Goal: Transaction & Acquisition: Purchase product/service

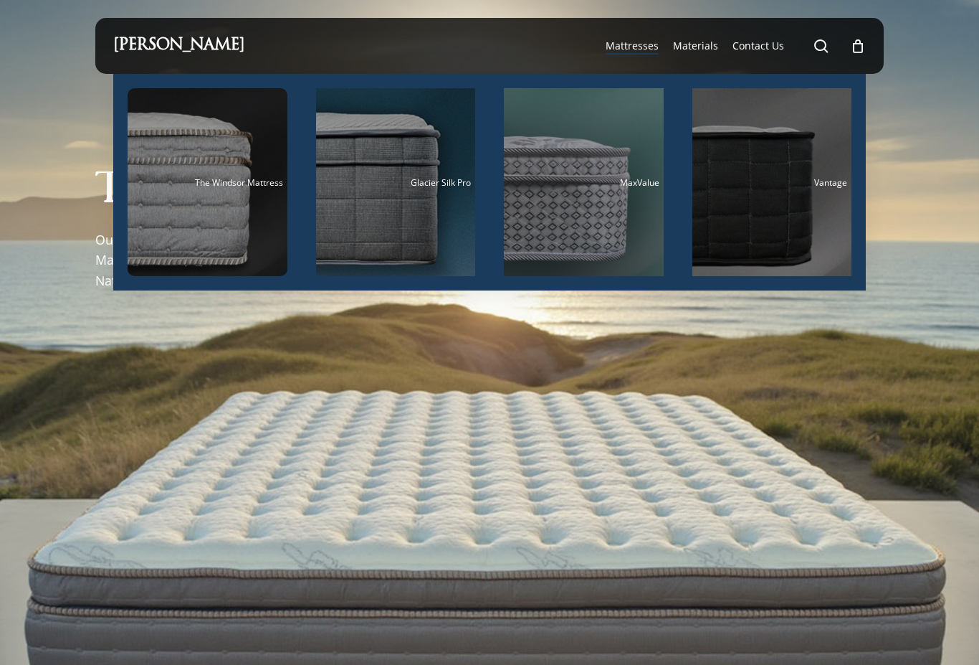
click at [640, 51] on span "Mattresses" at bounding box center [632, 46] width 53 height 14
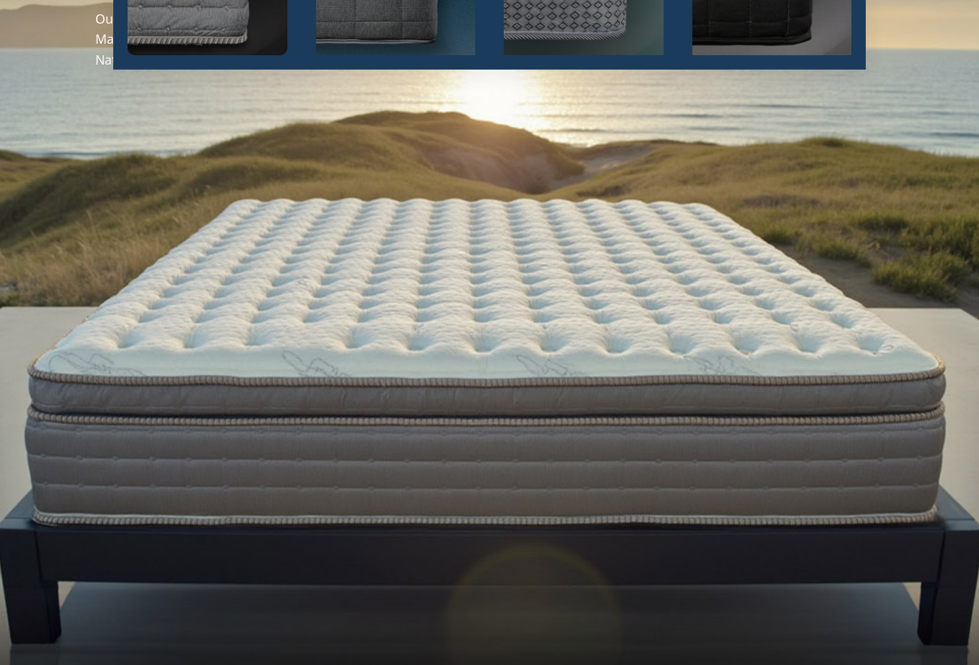
scroll to position [130, 0]
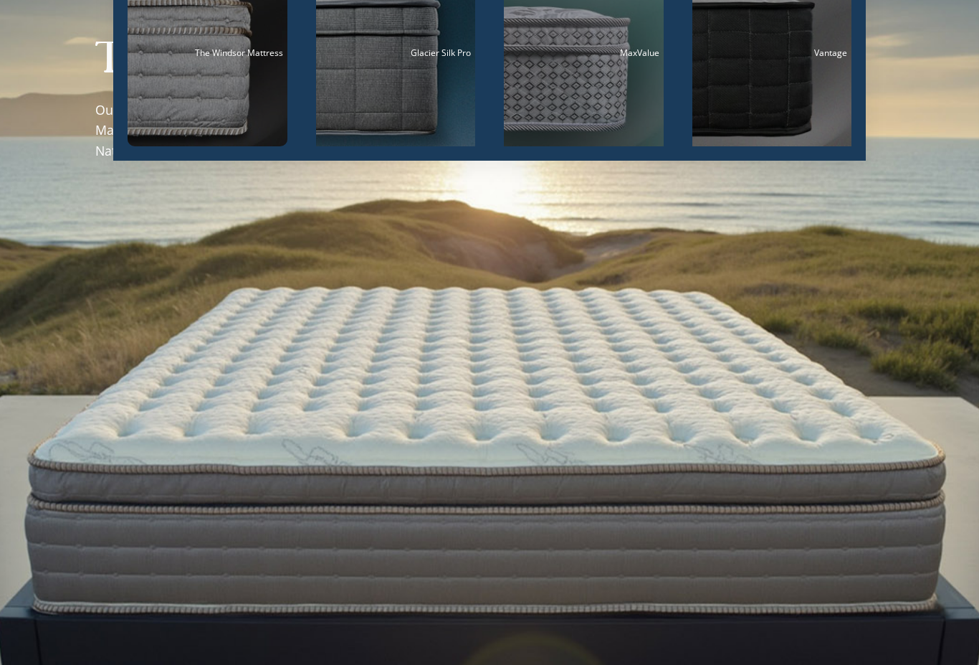
click at [609, 361] on div at bounding box center [489, 348] width 789 height 809
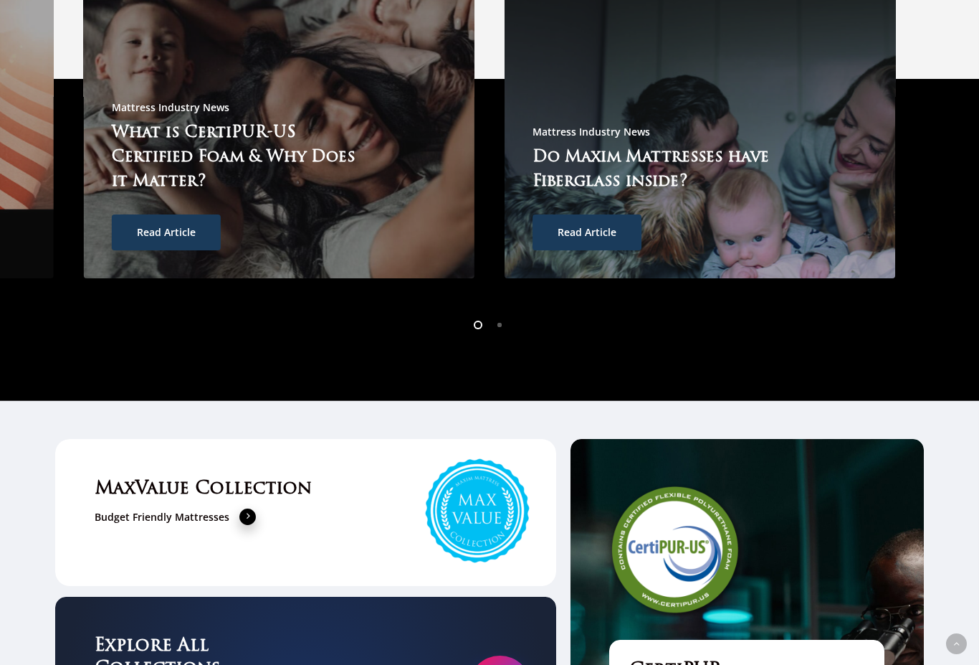
scroll to position [3990, 0]
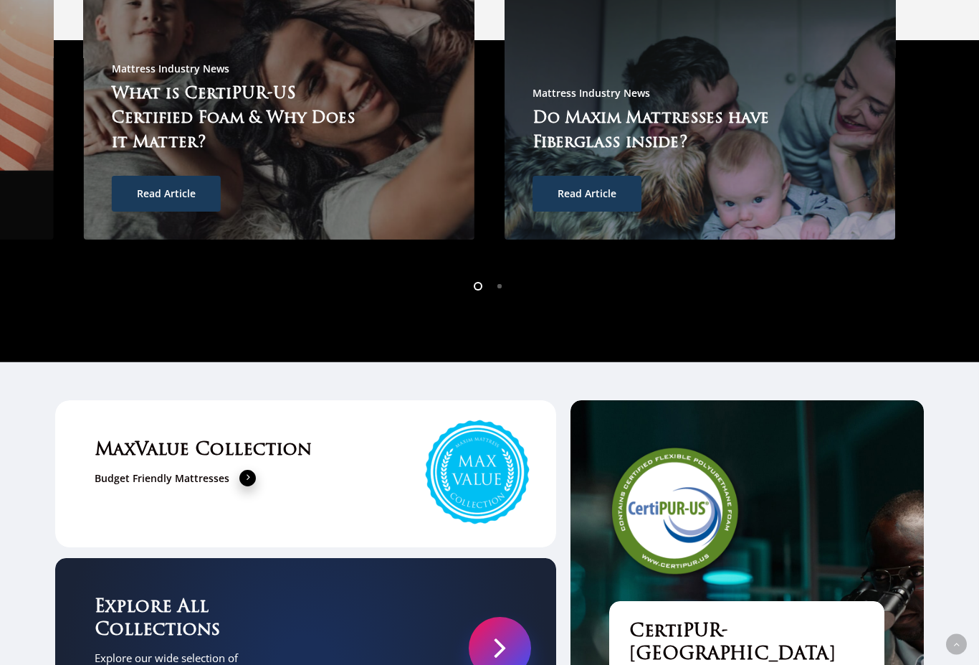
click at [502, 275] on li "Page dot 2" at bounding box center [501, 286] width 22 height 22
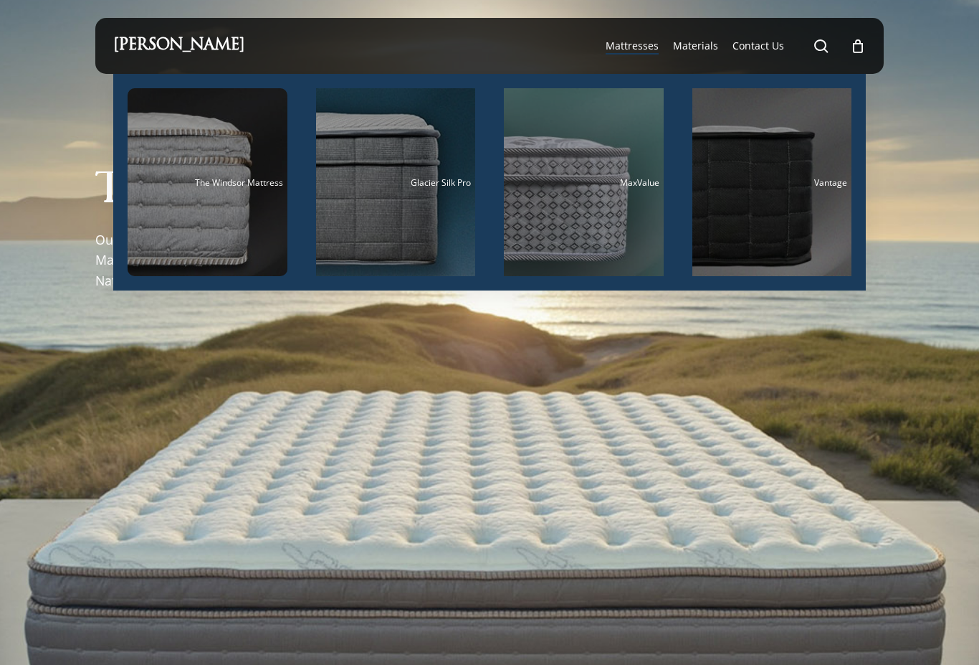
scroll to position [2, 0]
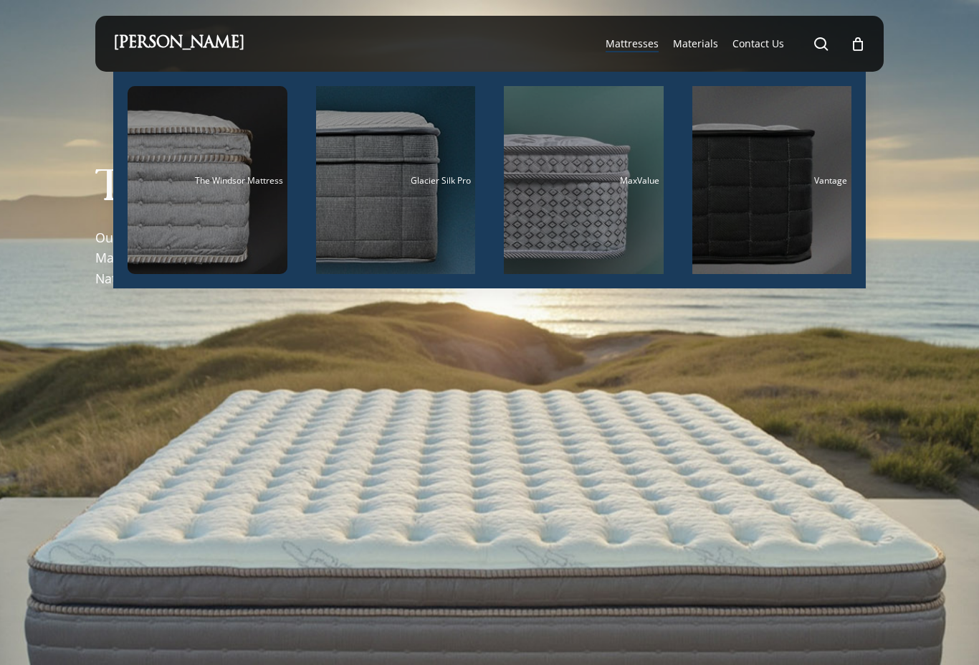
click at [642, 44] on span "Mattresses" at bounding box center [632, 44] width 53 height 14
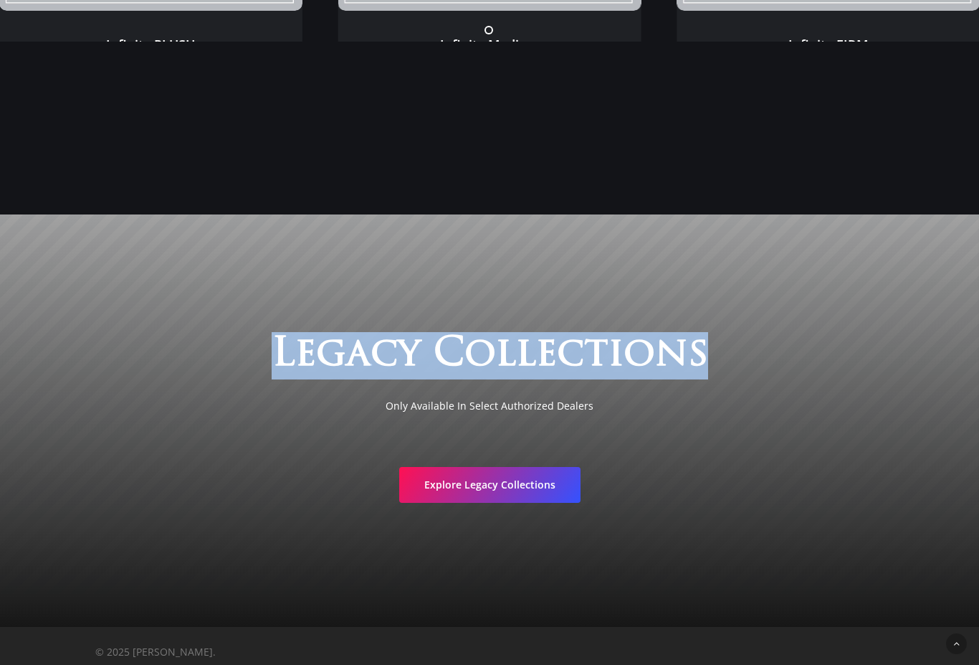
scroll to position [2229, 0]
click at [488, 491] on span "Explore Legacy Collections" at bounding box center [489, 484] width 131 height 14
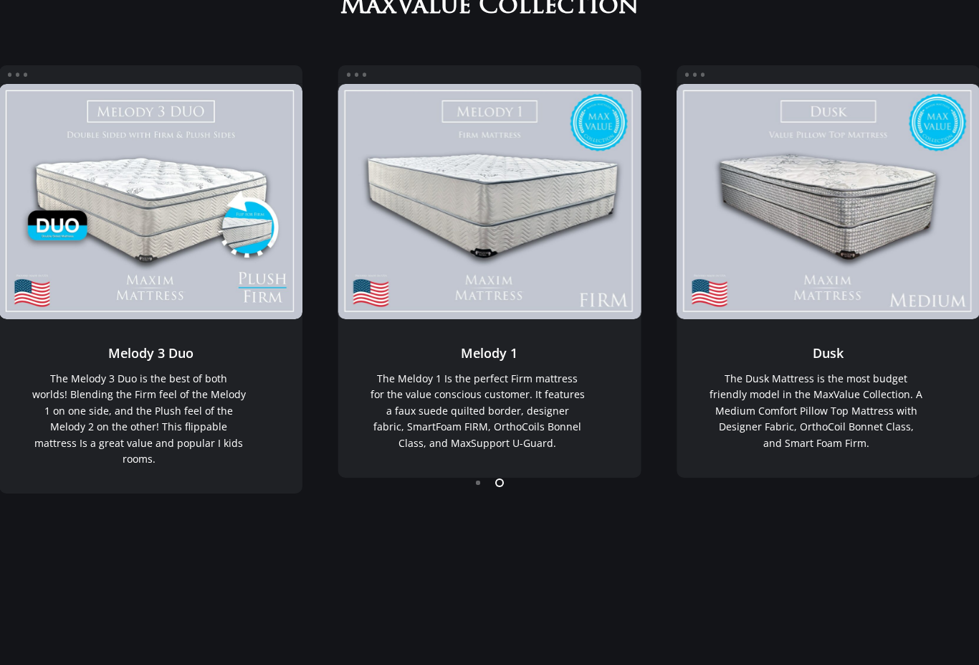
scroll to position [0, 0]
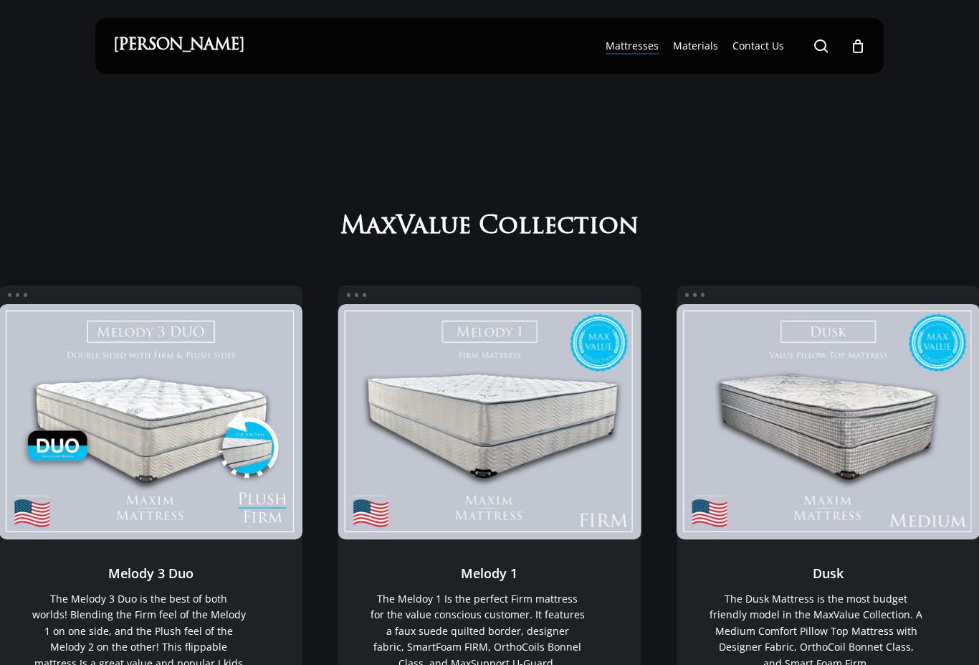
click at [711, 42] on span "Materials" at bounding box center [695, 46] width 45 height 14
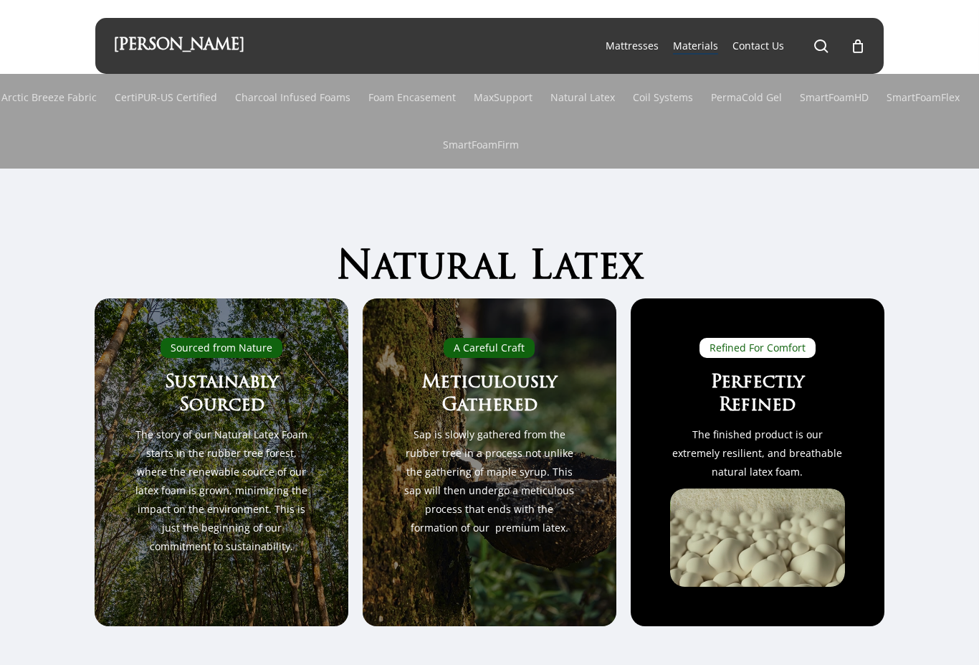
click at [72, 98] on link "Arctic Breeze Fabric" at bounding box center [48, 97] width 95 height 47
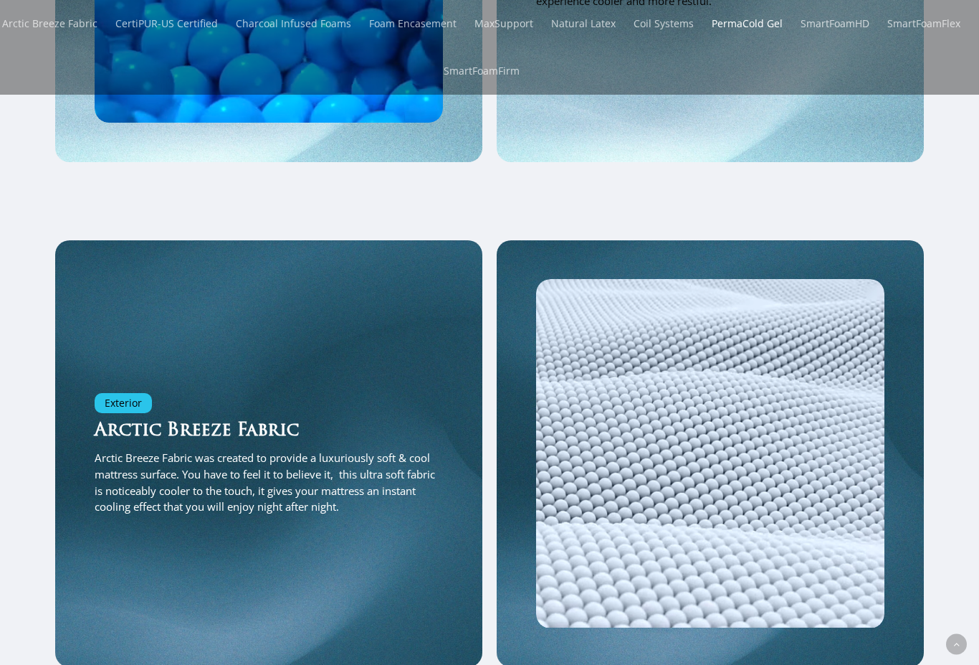
scroll to position [1870, 0]
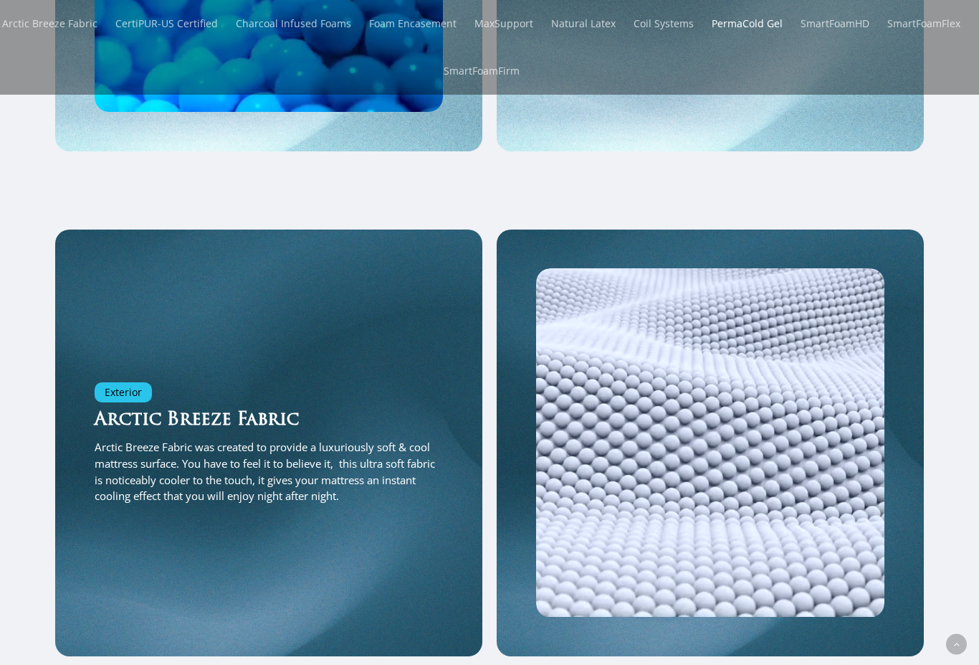
click at [199, 24] on link "CertiPUR-US Certified" at bounding box center [166, 23] width 103 height 47
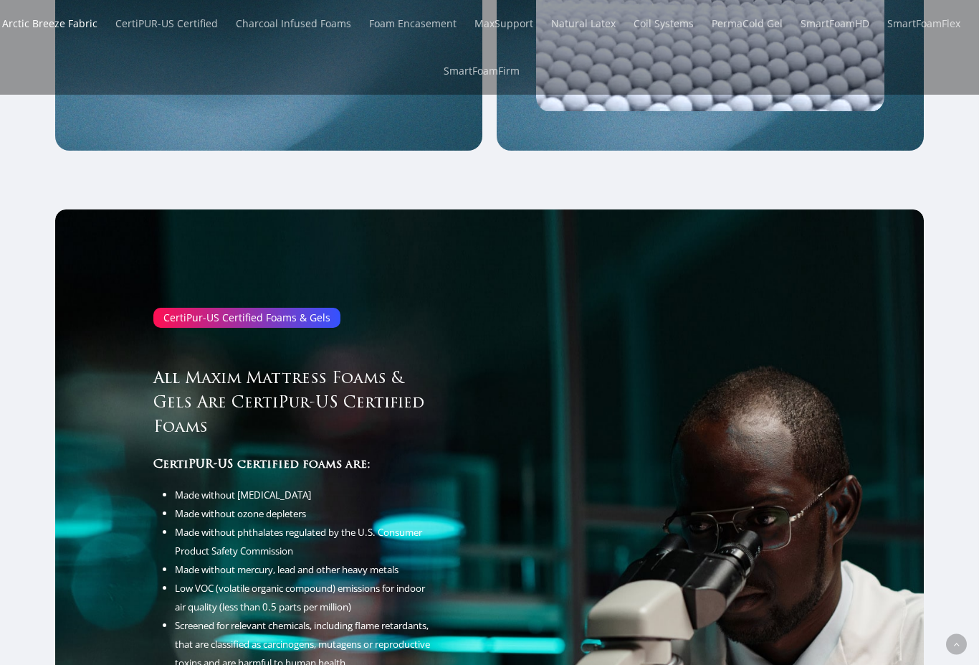
click at [309, 29] on link "Charcoal Infused Foams" at bounding box center [293, 23] width 115 height 47
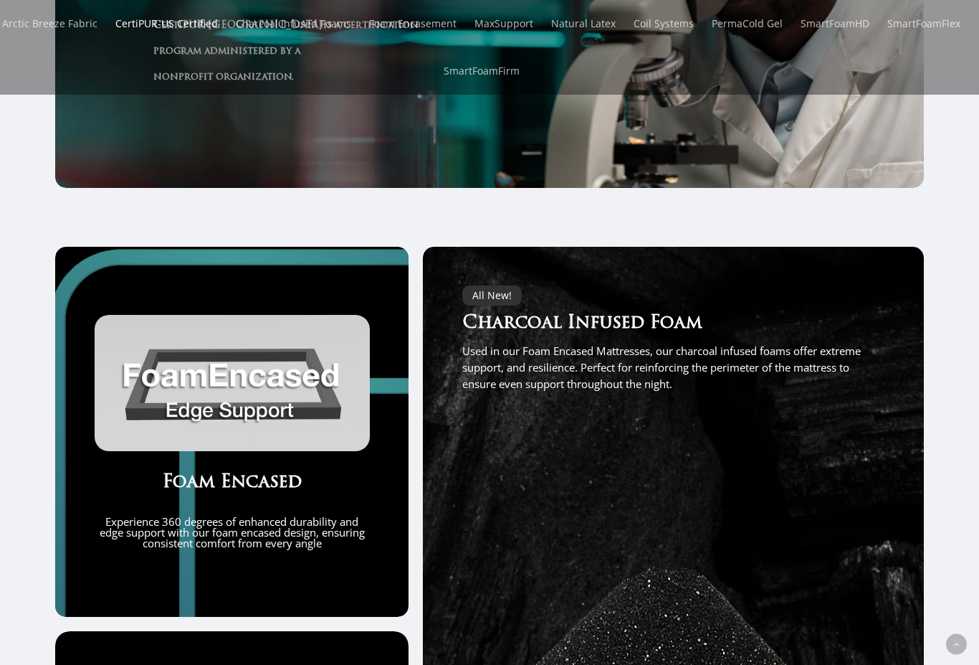
scroll to position [3060, 0]
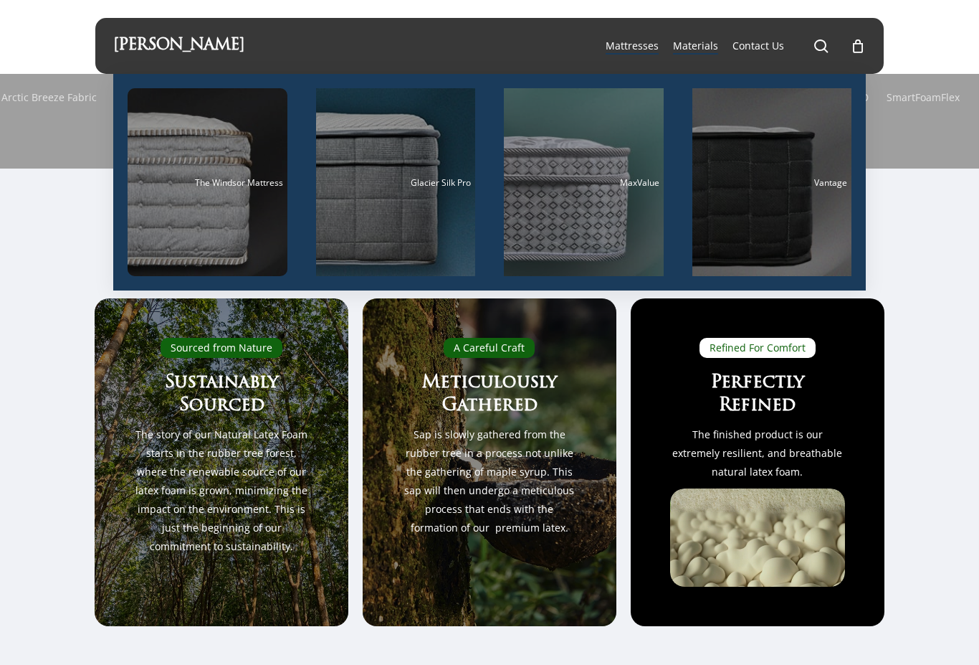
click at [629, 51] on span "Mattresses" at bounding box center [632, 46] width 53 height 14
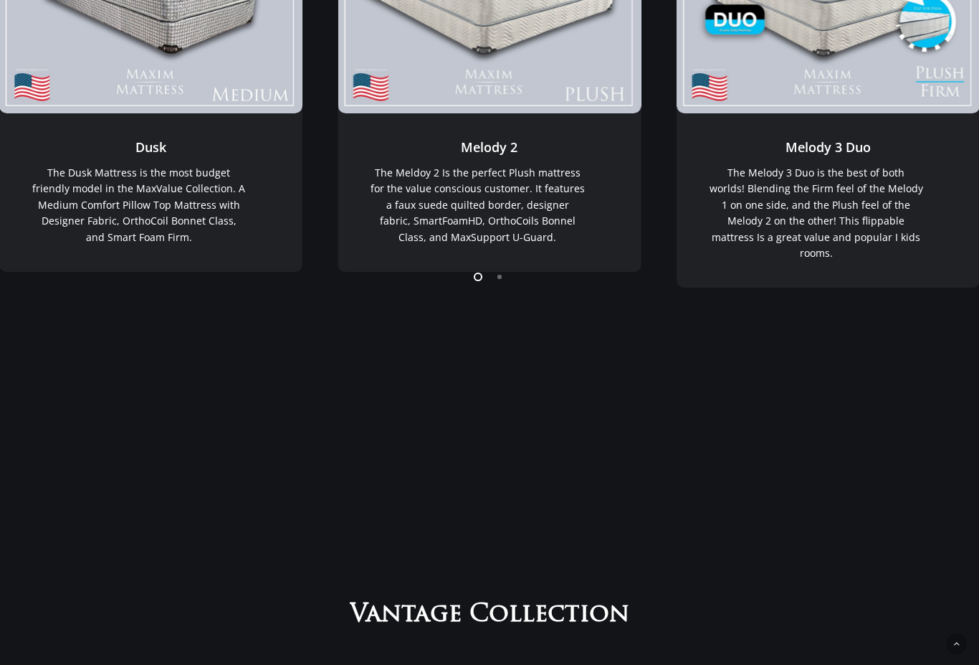
click at [497, 287] on li "Page dot 2" at bounding box center [501, 277] width 22 height 22
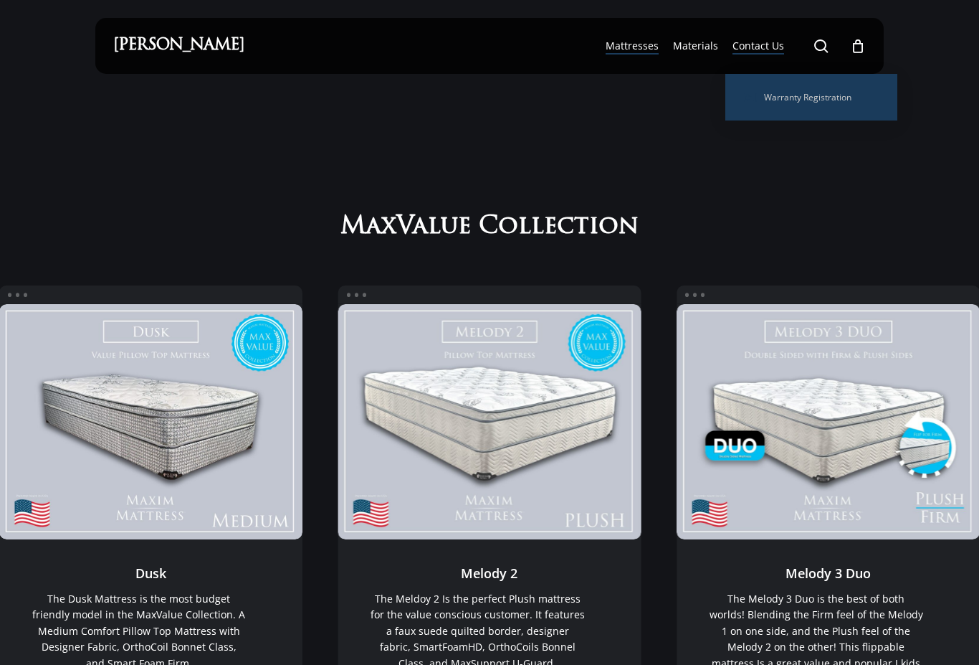
click at [760, 49] on span "Contact Us" at bounding box center [759, 46] width 52 height 14
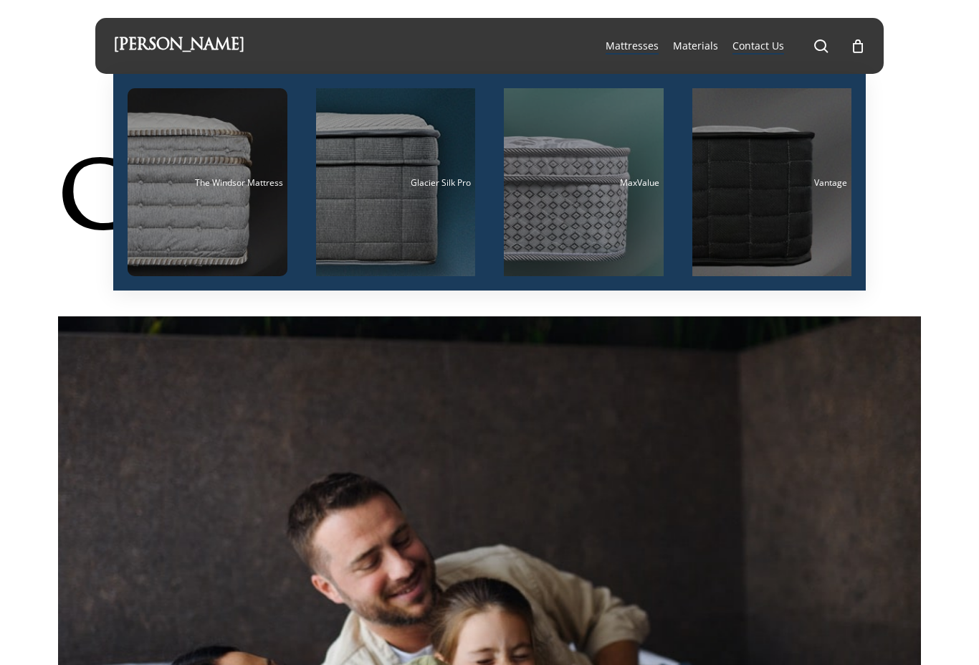
click at [214, 220] on div "Main Menu" at bounding box center [208, 182] width 160 height 188
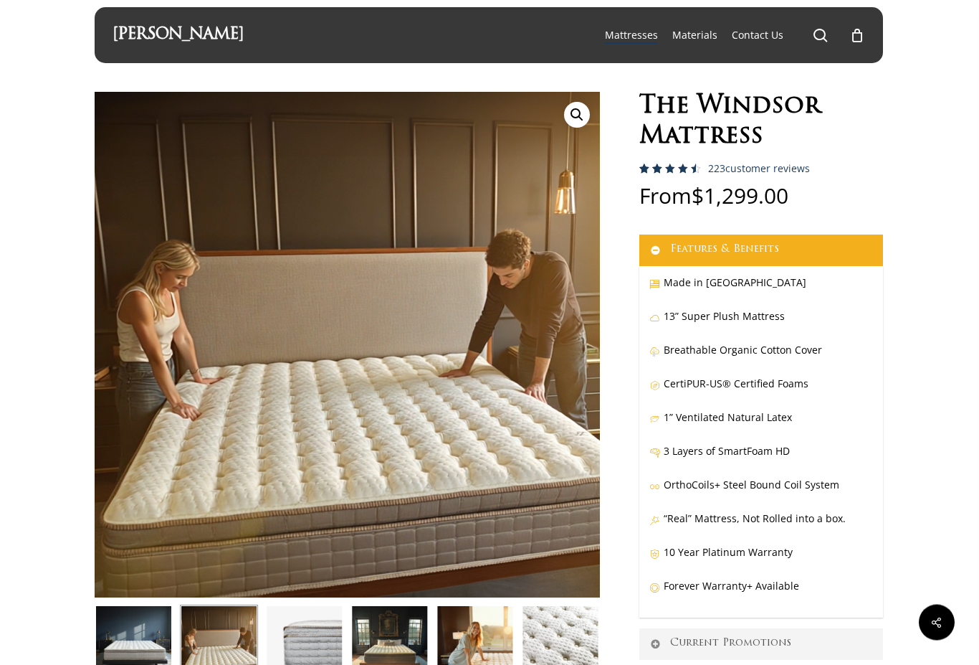
scroll to position [0, 1]
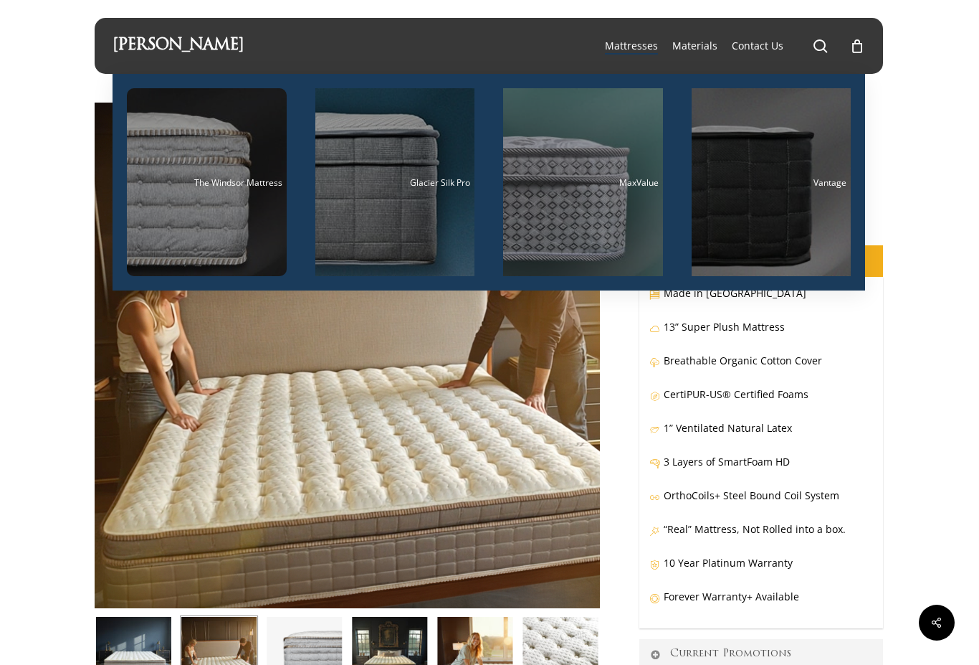
click at [399, 229] on div "Main Menu" at bounding box center [395, 182] width 160 height 188
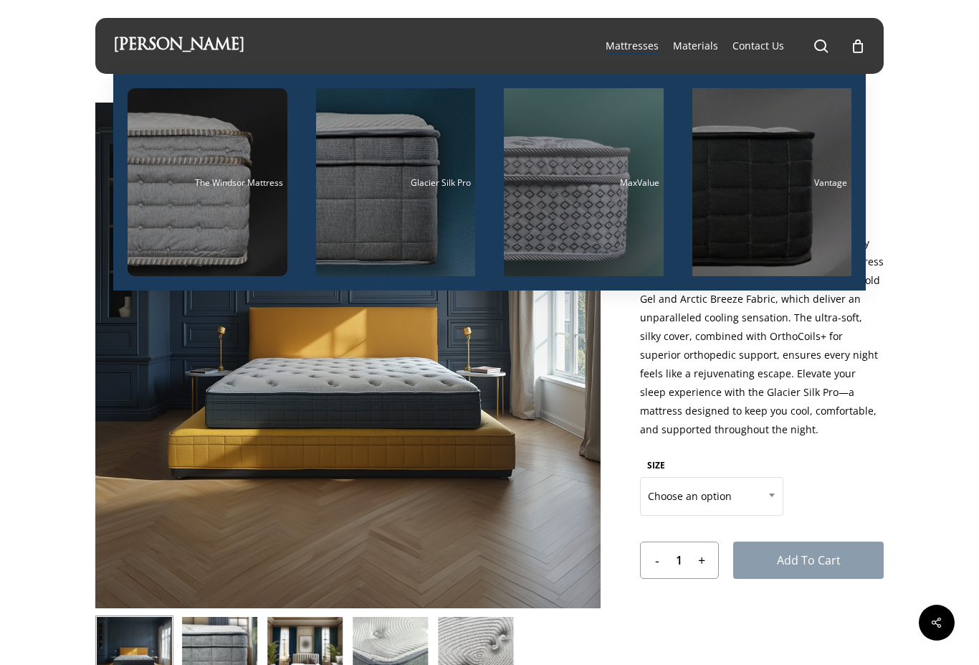
click at [605, 215] on div "Main Menu" at bounding box center [584, 182] width 160 height 188
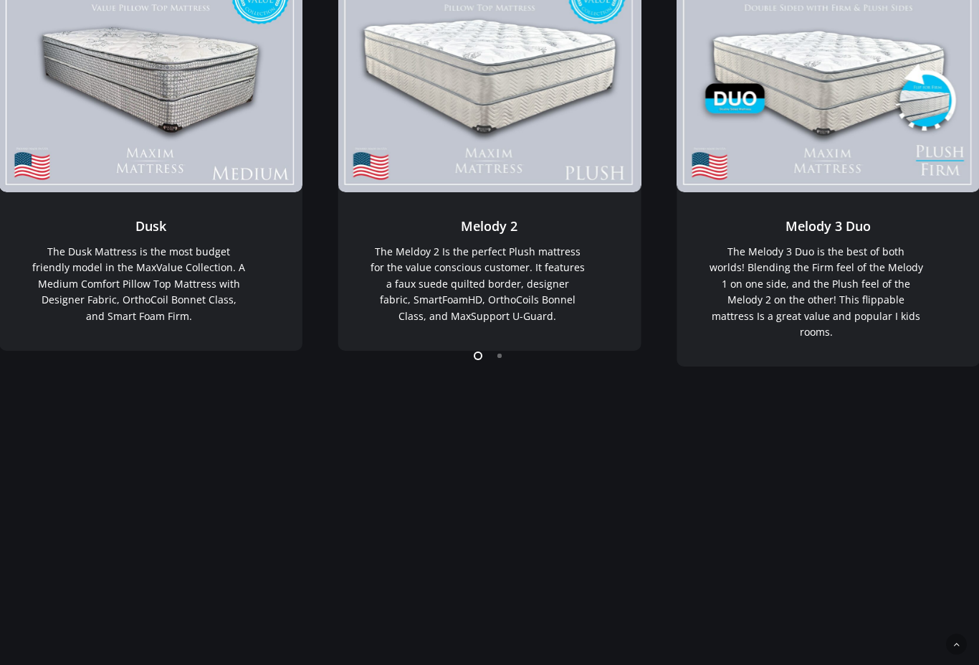
scroll to position [376, 0]
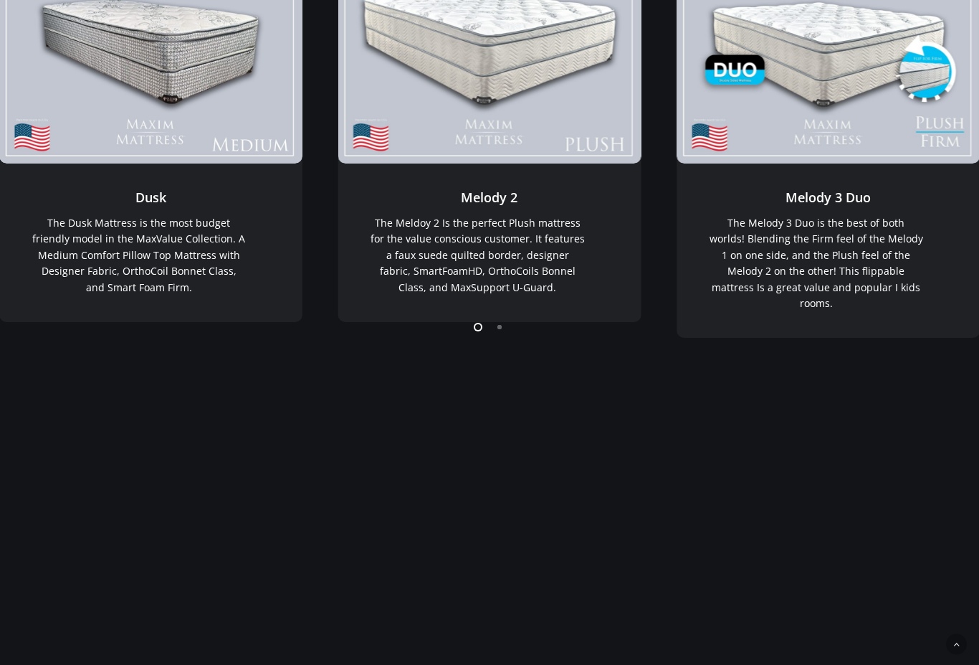
click at [495, 337] on li "Page dot 2" at bounding box center [501, 326] width 22 height 22
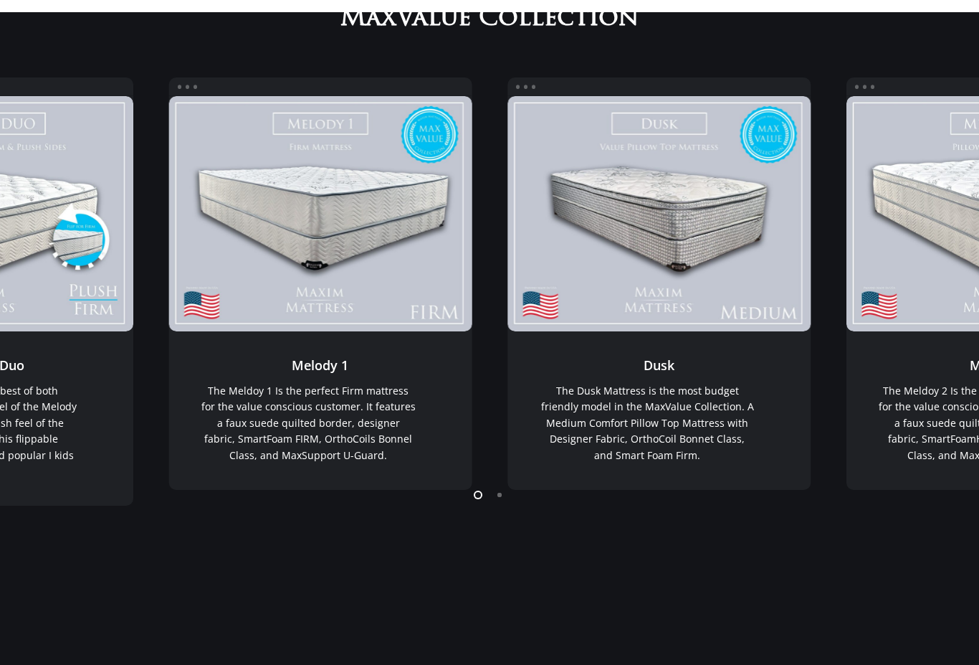
scroll to position [0, 0]
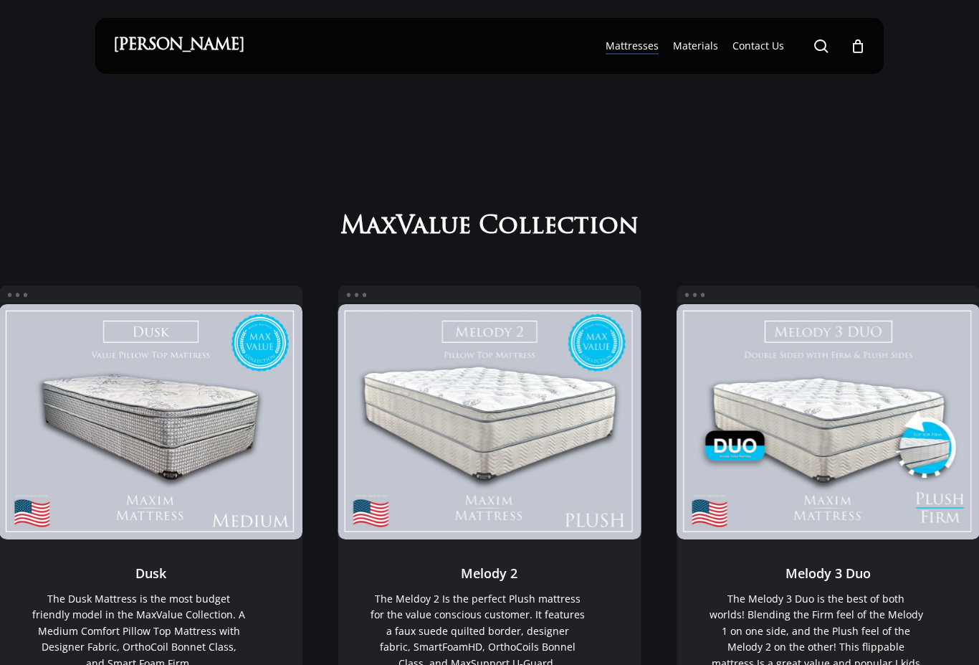
click at [712, 46] on span "Materials" at bounding box center [695, 46] width 45 height 14
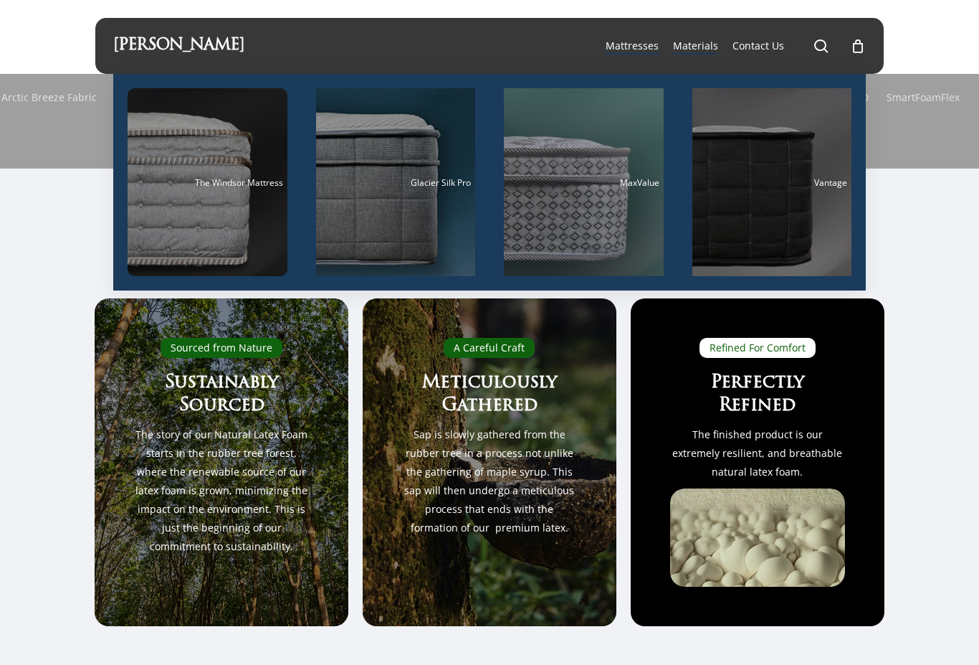
click at [827, 39] on span "Main Menu" at bounding box center [821, 46] width 14 height 14
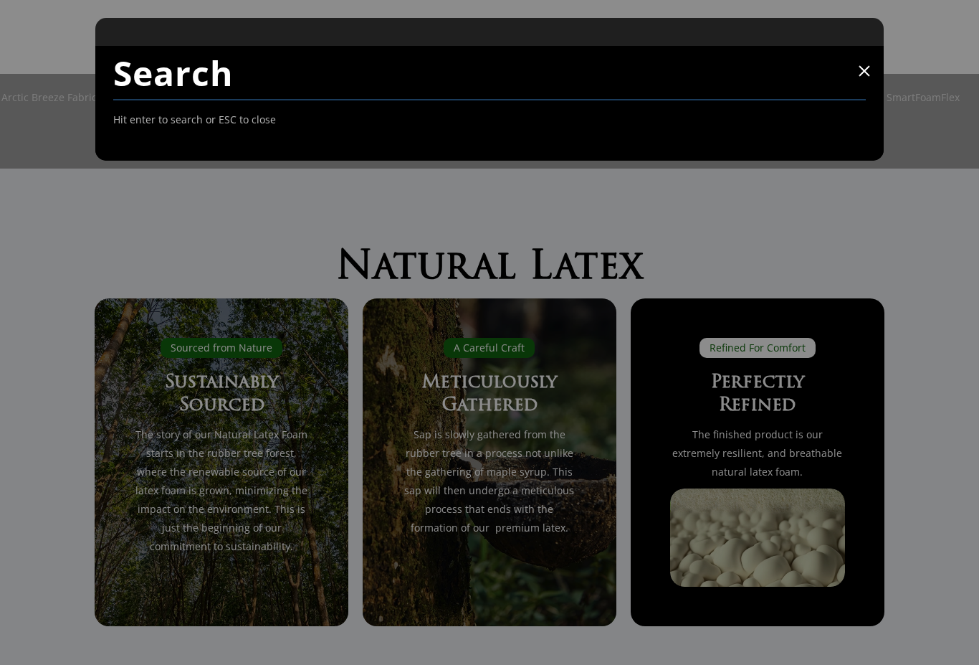
click at [357, 202] on div at bounding box center [489, 443] width 981 height 550
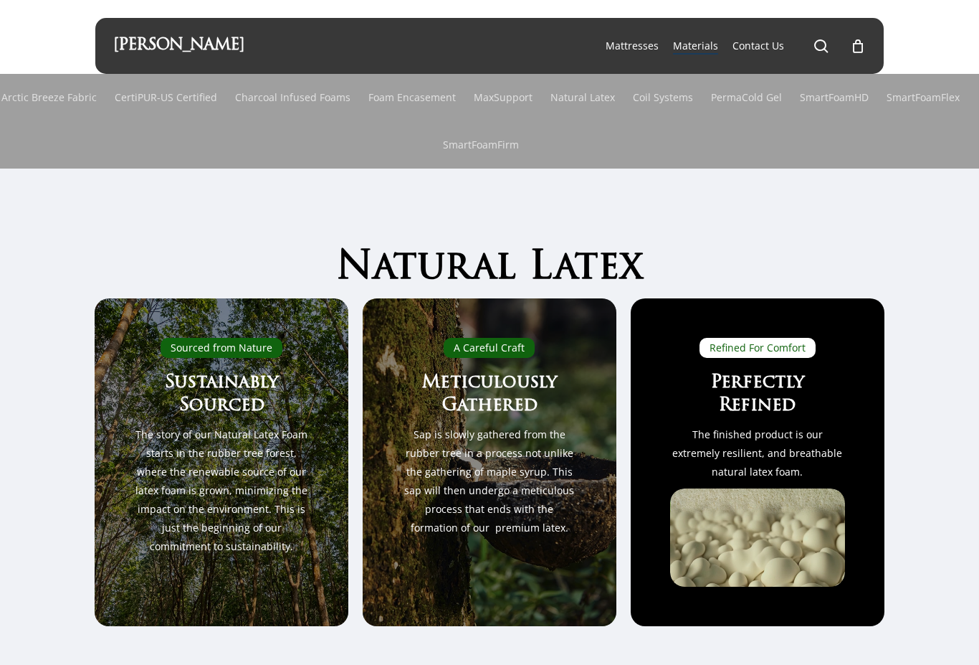
click at [346, 162] on ul "Arctic Breeze Fabric CertiPUR-US Certified Charcoal Infused Foams Foam Encaseme…" at bounding box center [489, 121] width 981 height 95
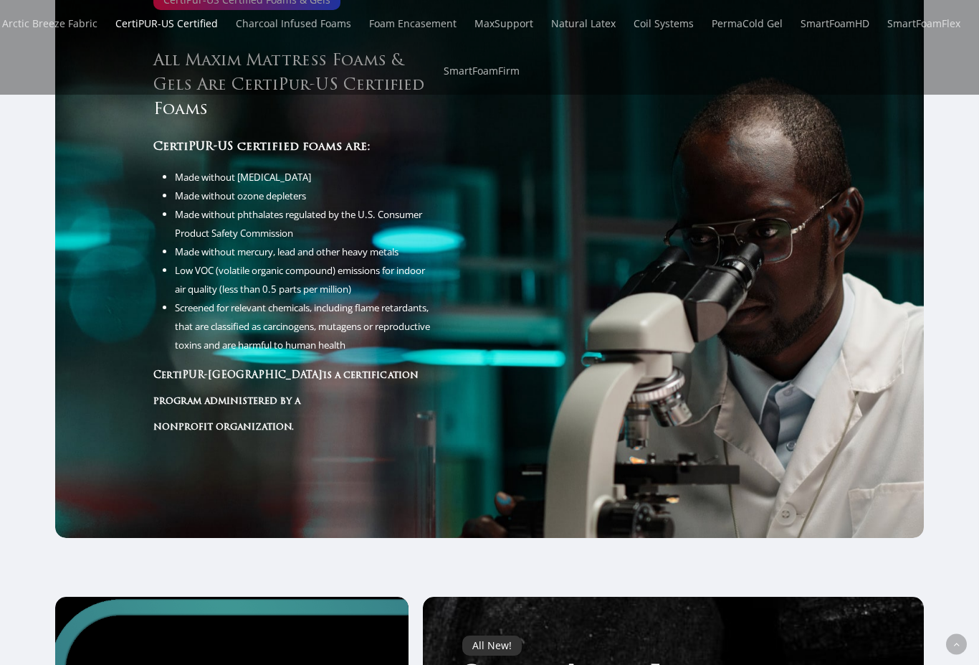
click at [363, 294] on li "Low VOC (volatile organic compound) emissions for indoor air quality (less than…" at bounding box center [303, 279] width 256 height 37
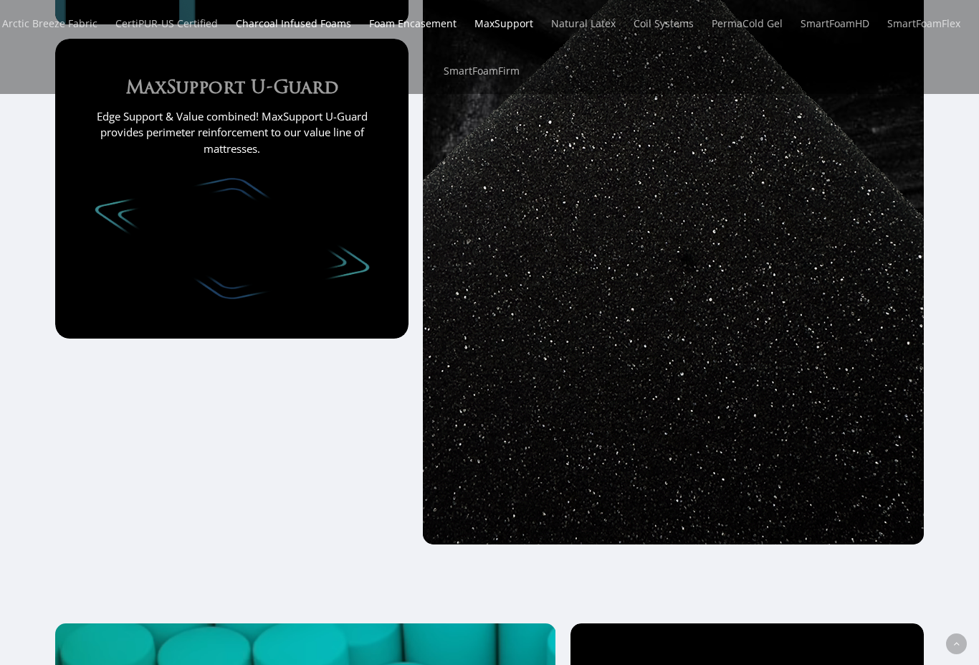
scroll to position [3639, 0]
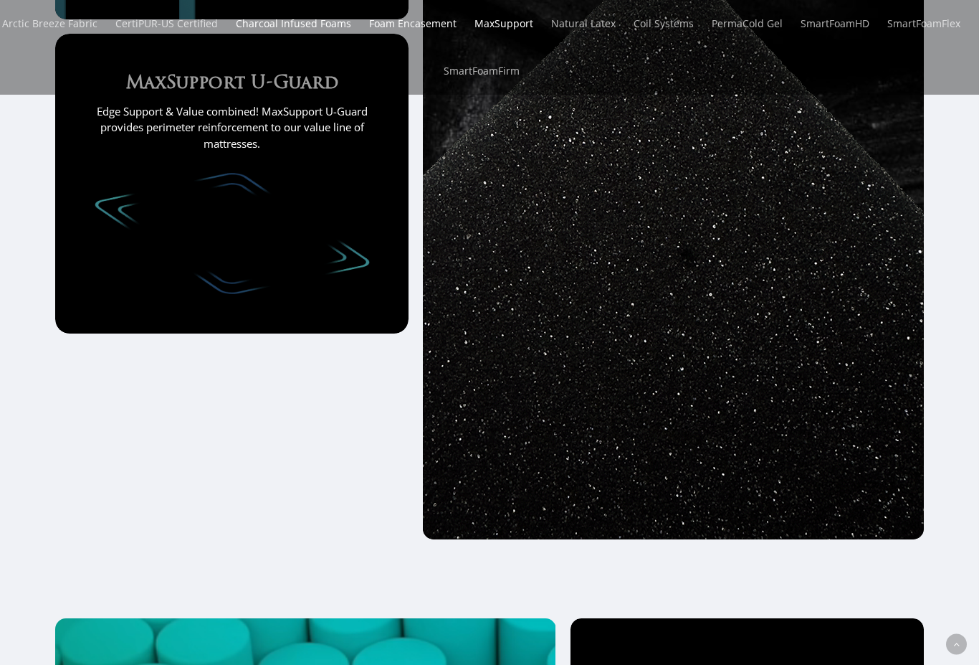
click at [343, 243] on img at bounding box center [232, 233] width 275 height 121
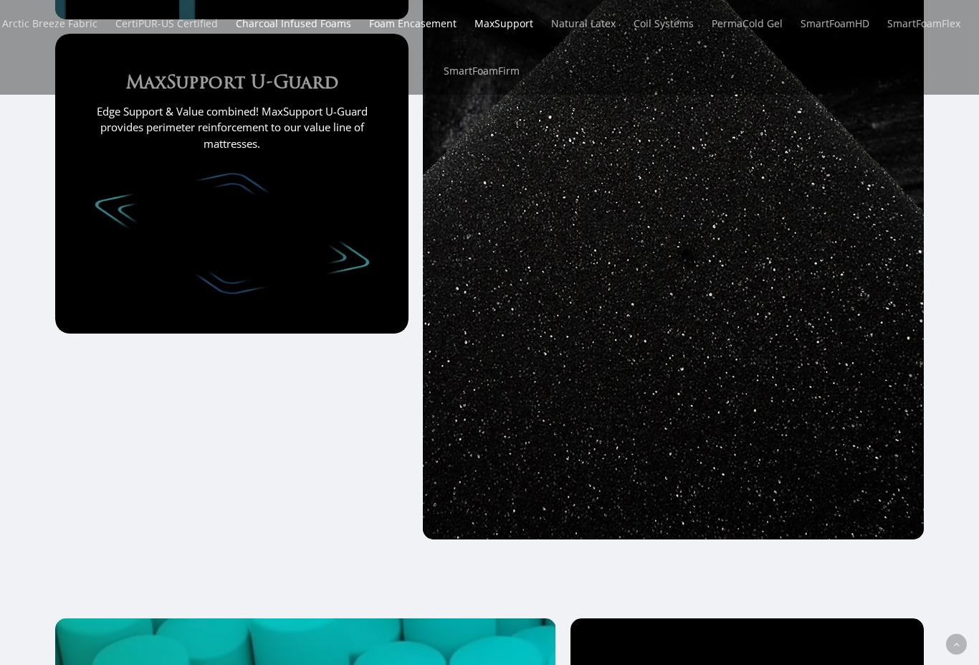
click at [245, 254] on img at bounding box center [232, 233] width 275 height 121
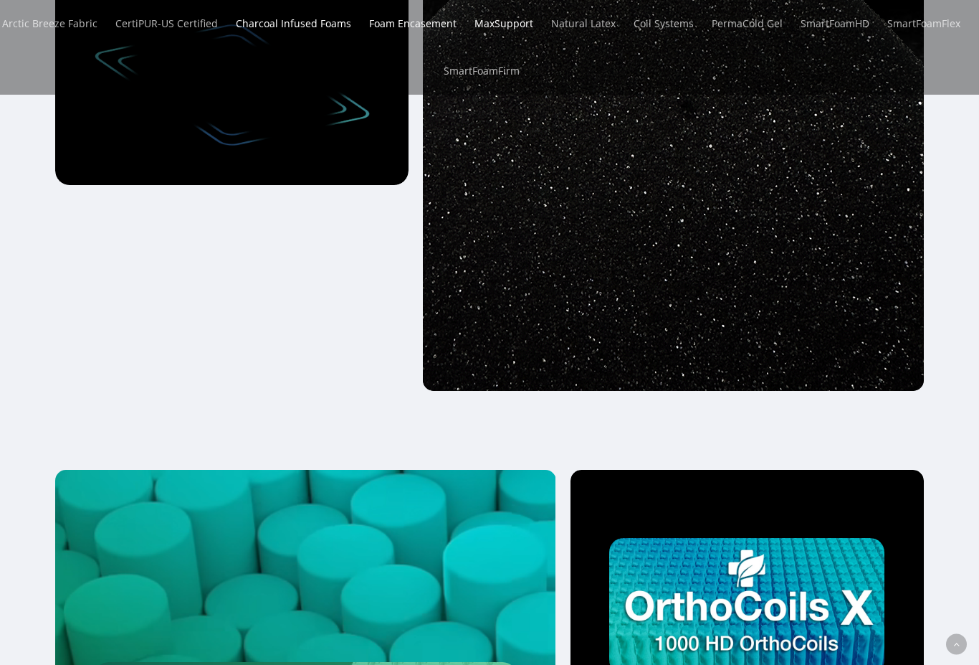
click at [541, 214] on img at bounding box center [673, 32] width 717 height 717
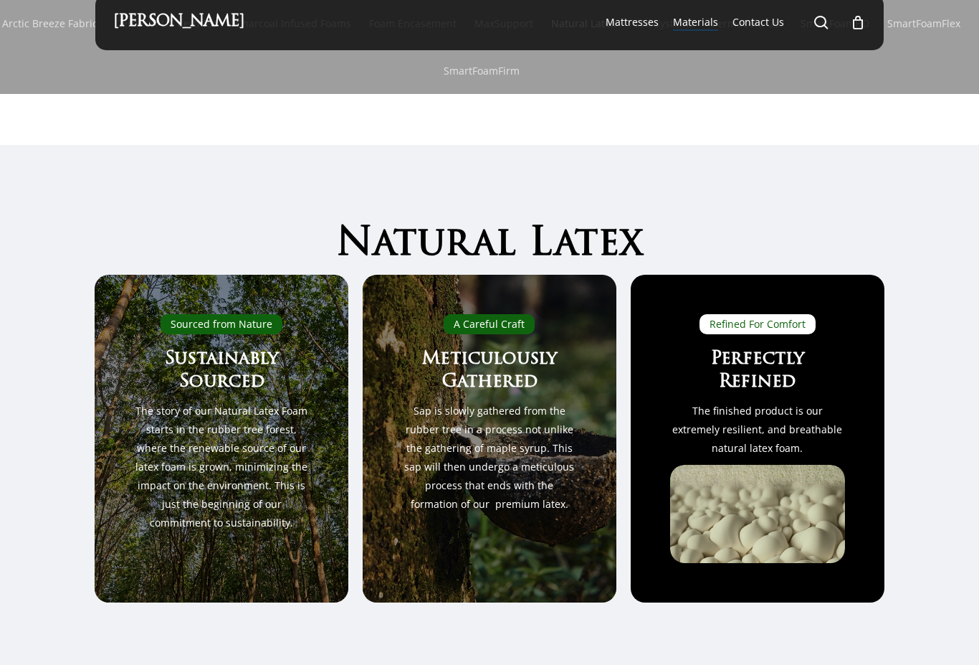
scroll to position [0, 0]
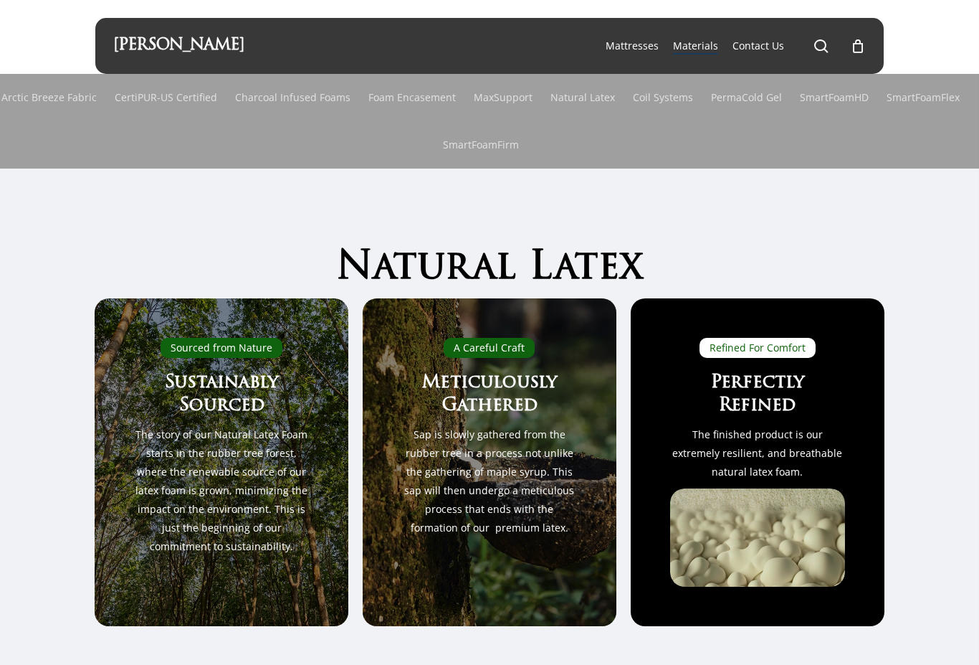
click at [170, 38] on link "[PERSON_NAME]" at bounding box center [178, 46] width 131 height 16
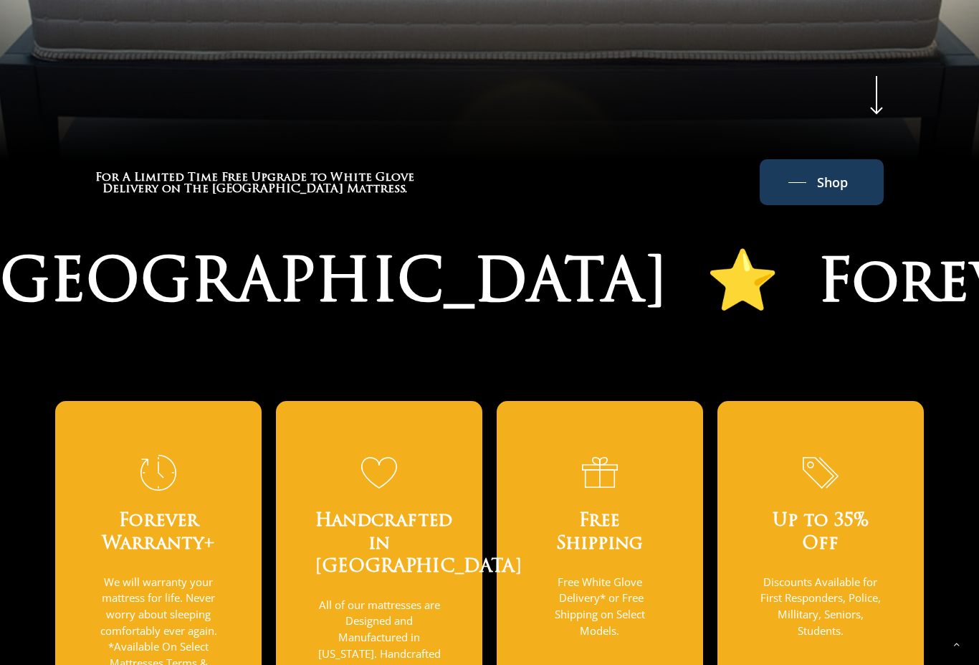
scroll to position [820, 0]
click at [816, 181] on link "Shop" at bounding box center [822, 182] width 67 height 23
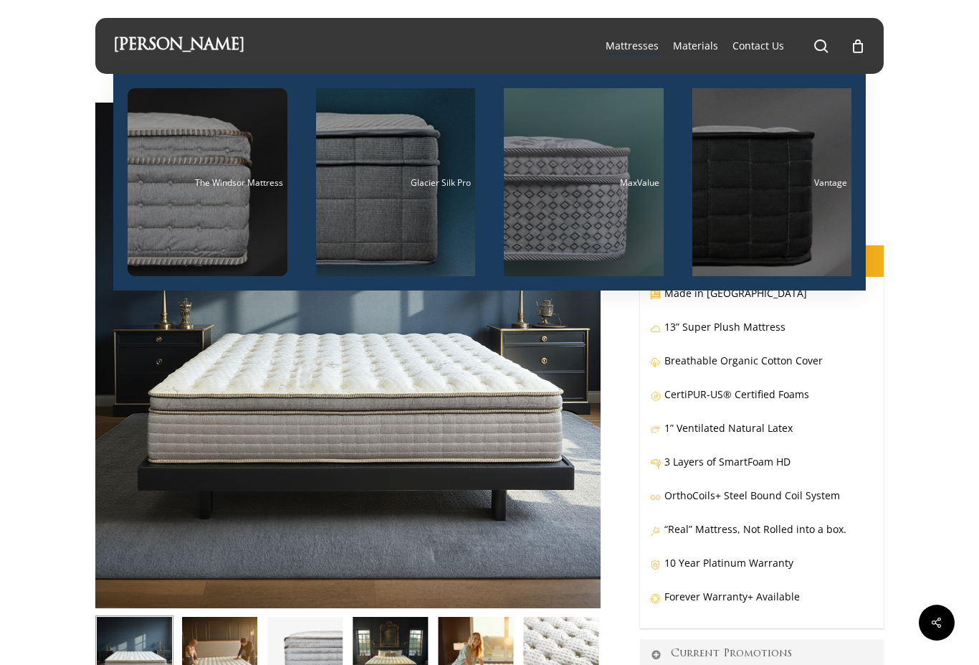
click at [639, 39] on span "Mattresses" at bounding box center [632, 46] width 53 height 14
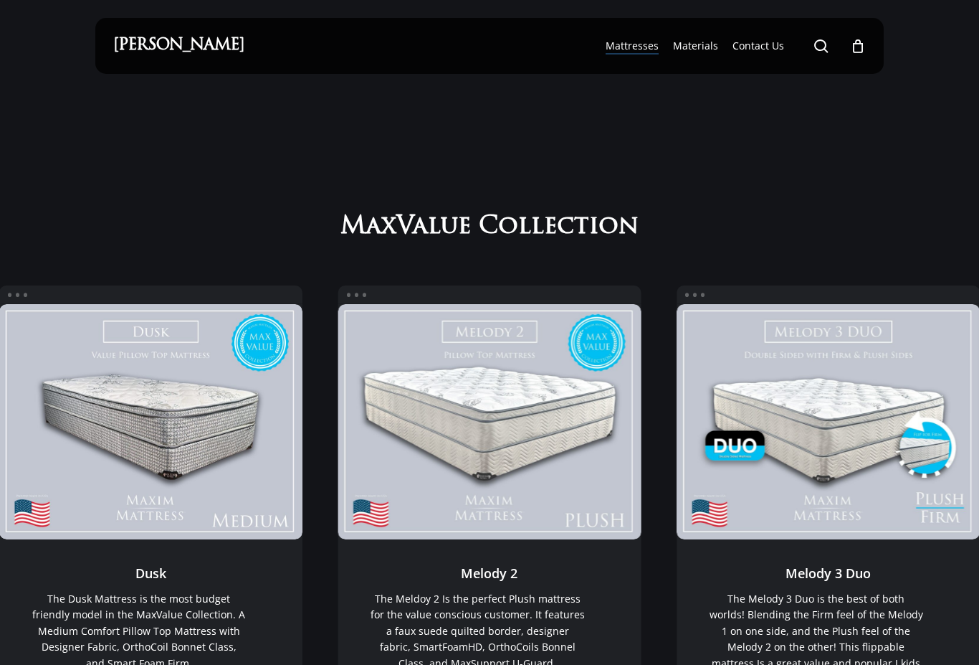
click at [823, 48] on span "Main Menu" at bounding box center [821, 46] width 14 height 14
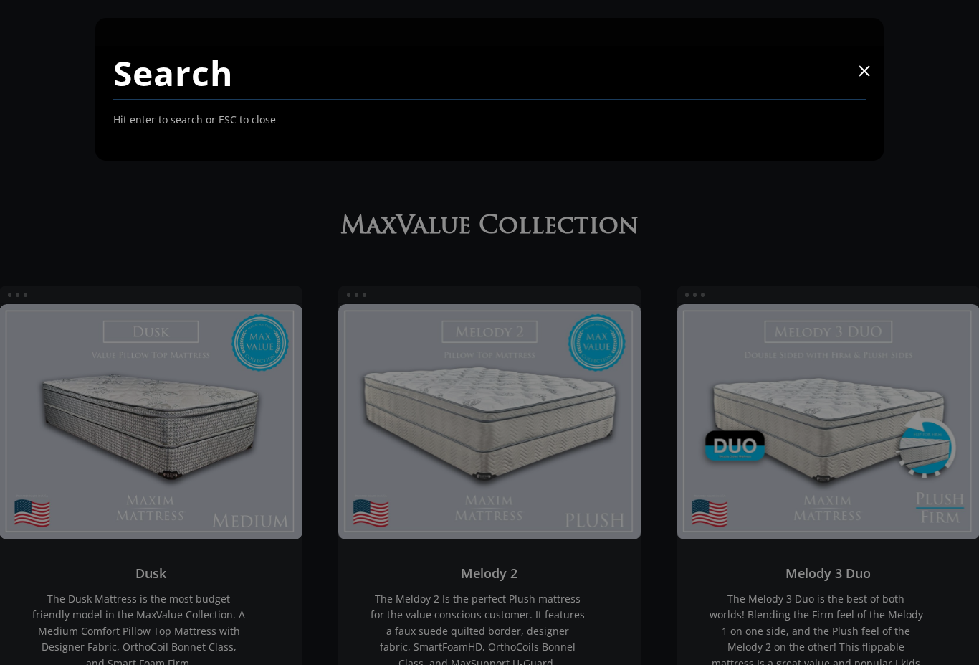
click at [442, 79] on input "Search" at bounding box center [489, 73] width 753 height 54
type input "Hotel"
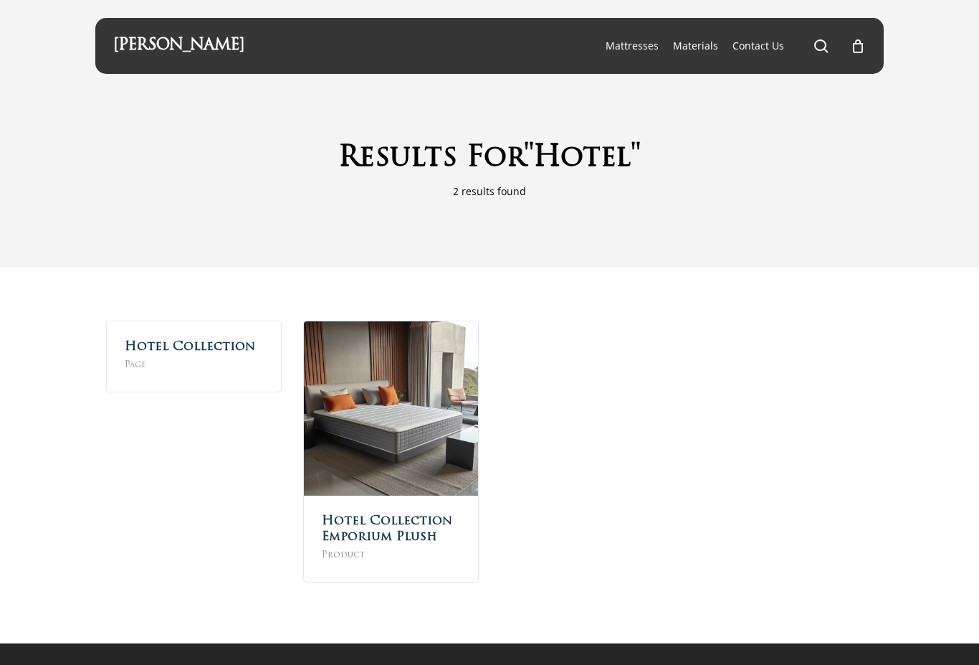
scroll to position [39, 0]
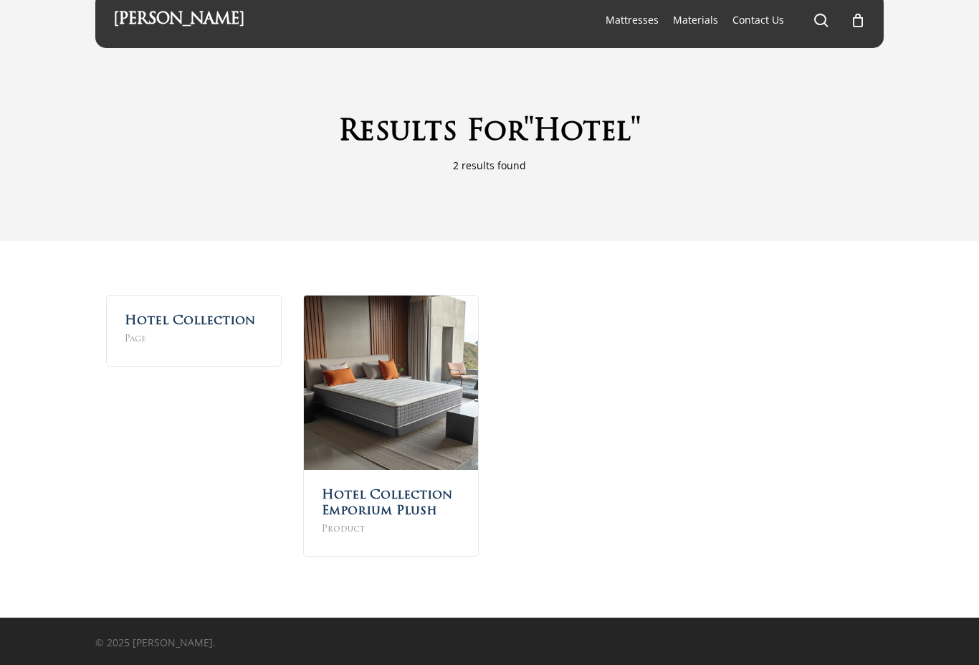
click at [439, 386] on img at bounding box center [391, 382] width 174 height 174
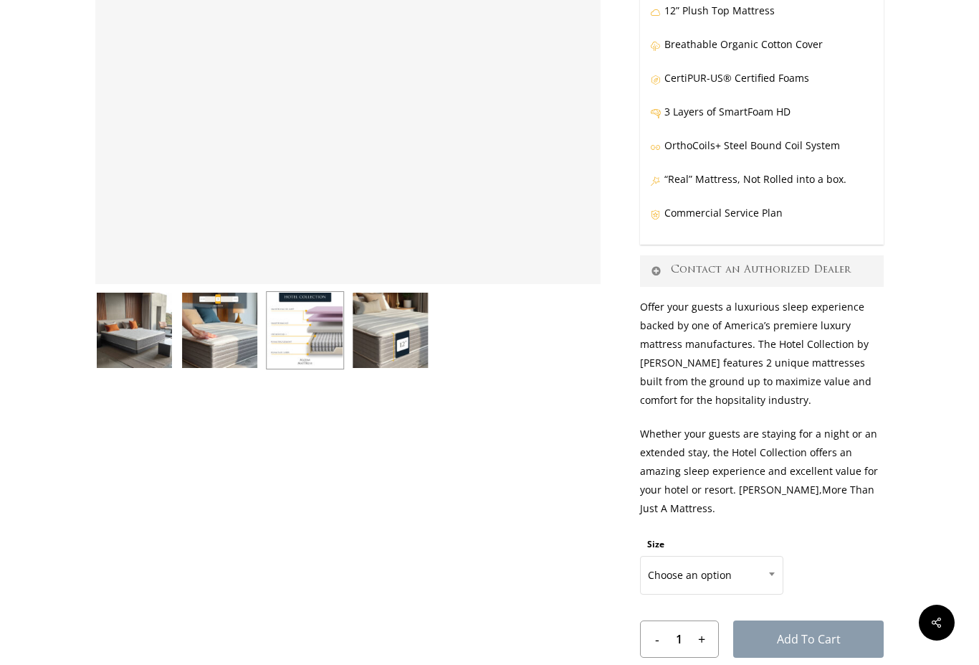
scroll to position [320, 0]
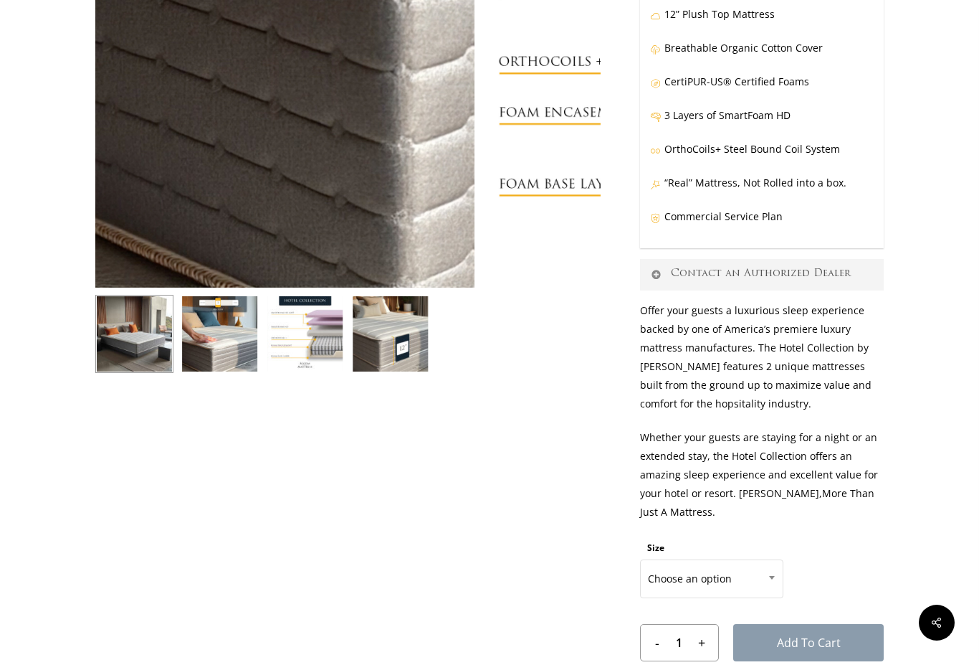
click at [151, 338] on img at bounding box center [134, 334] width 78 height 78
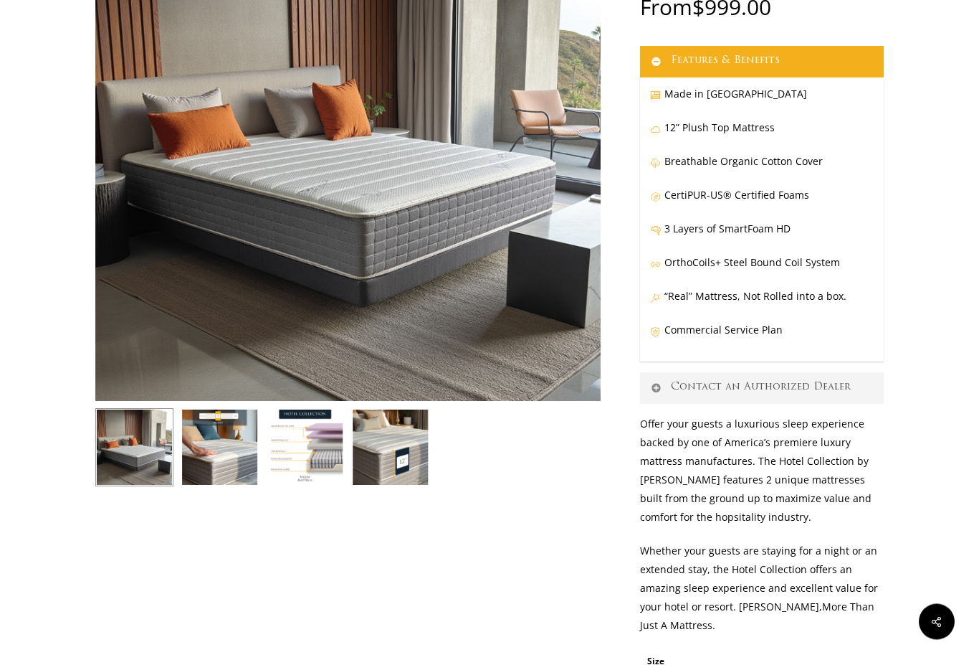
scroll to position [208, 0]
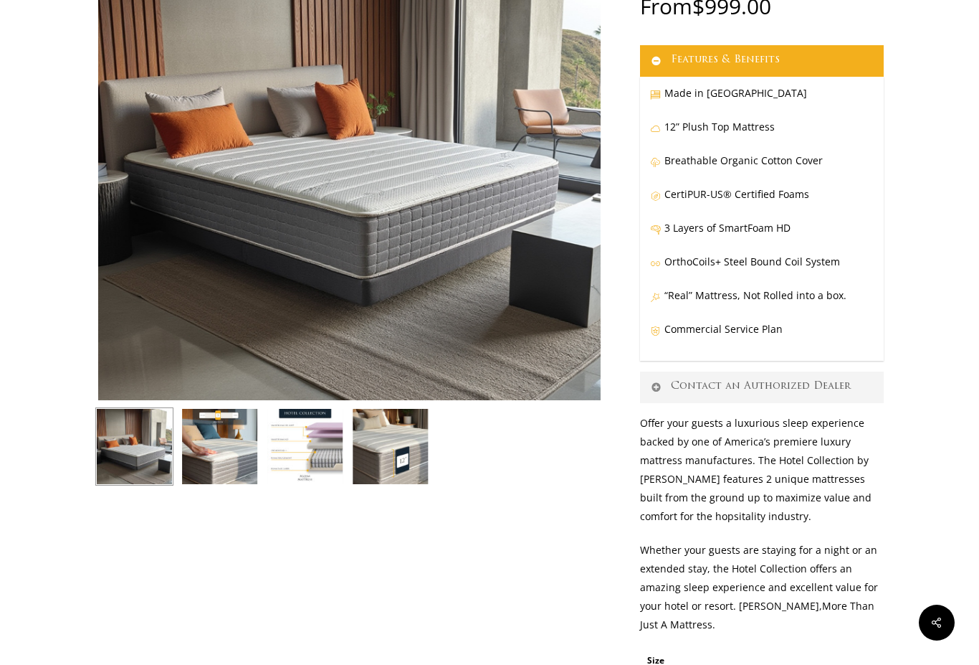
click at [425, 251] on img at bounding box center [635, 432] width 1075 height 1075
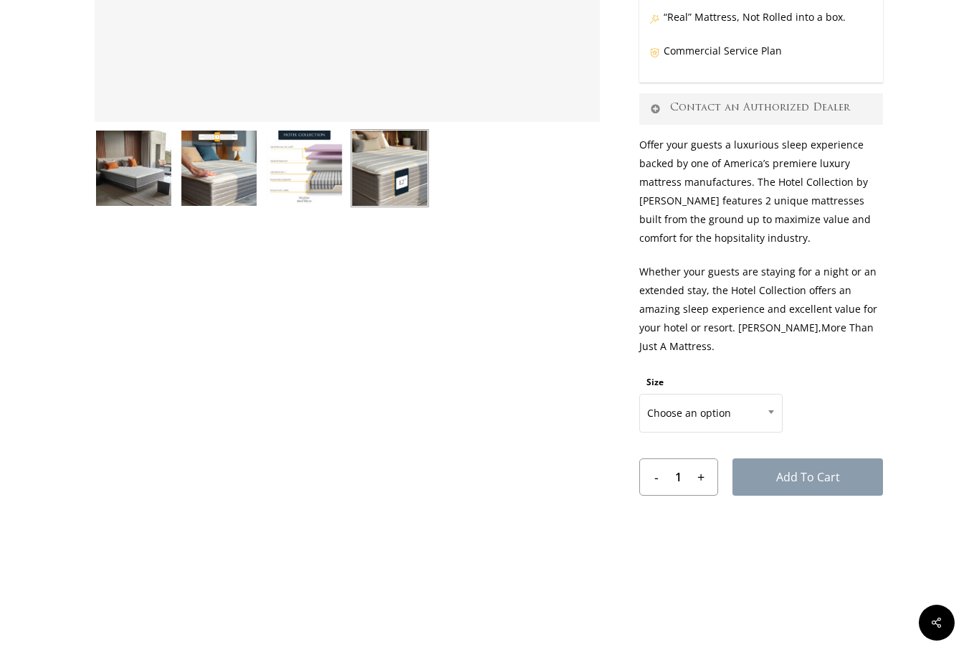
scroll to position [485, 1]
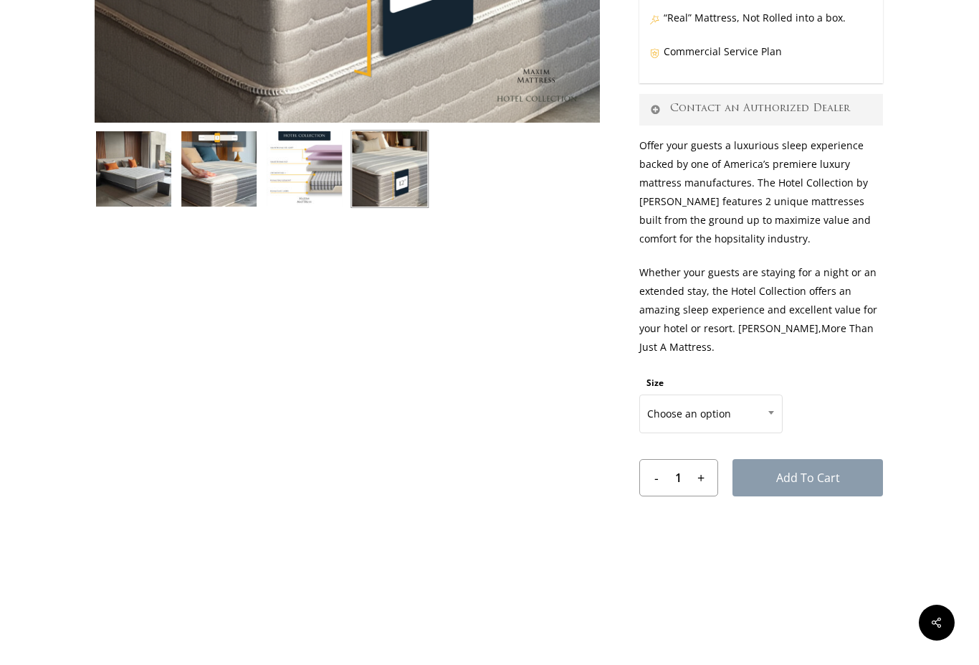
click at [760, 413] on span "Choose an option" at bounding box center [711, 414] width 142 height 30
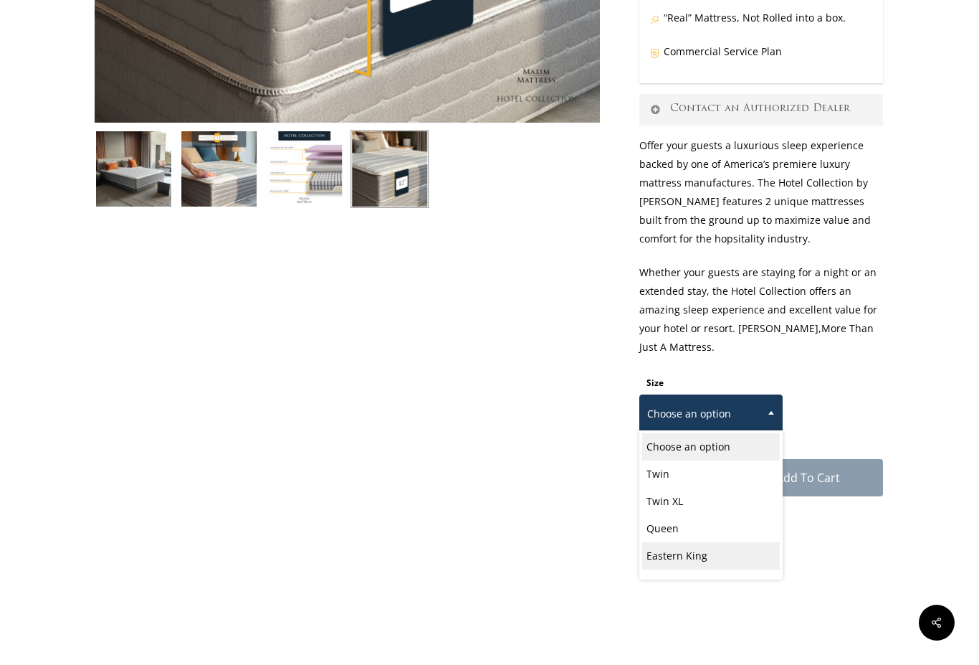
select select "Eastern King"
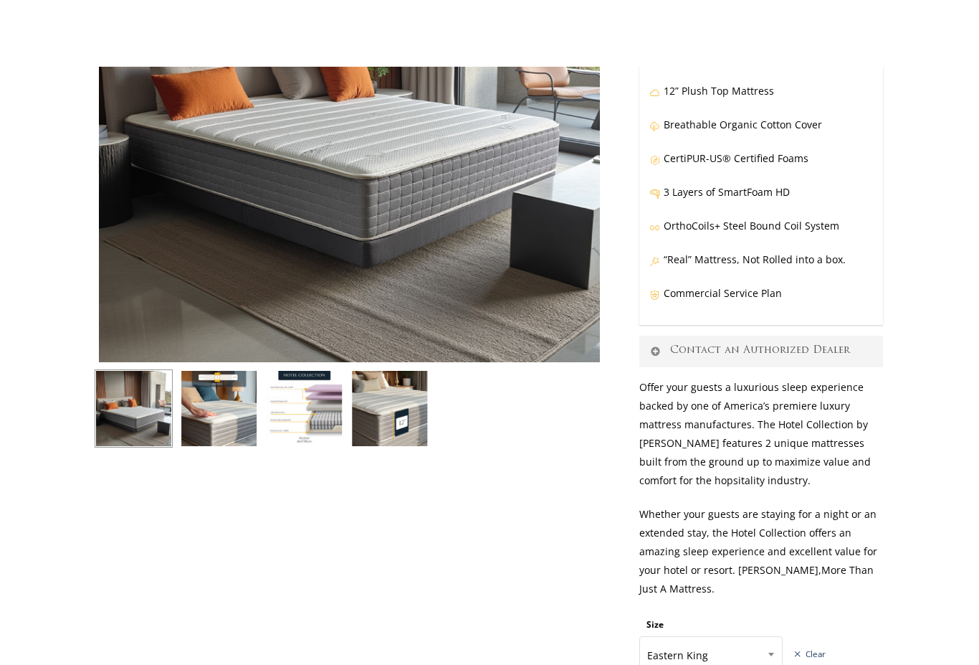
scroll to position [180, 1]
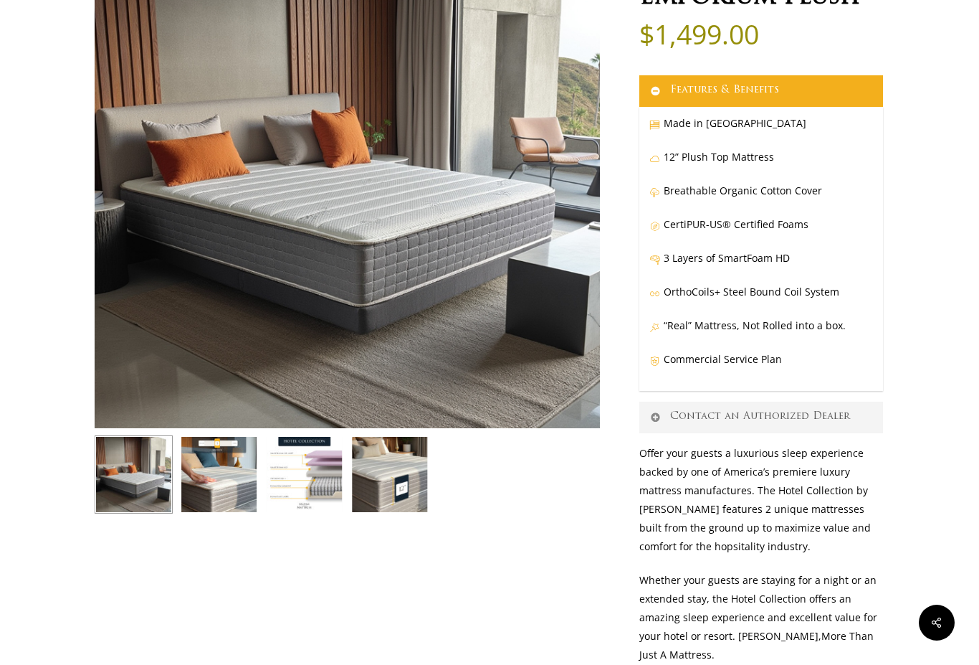
click at [414, 297] on img at bounding box center [632, 460] width 1075 height 1075
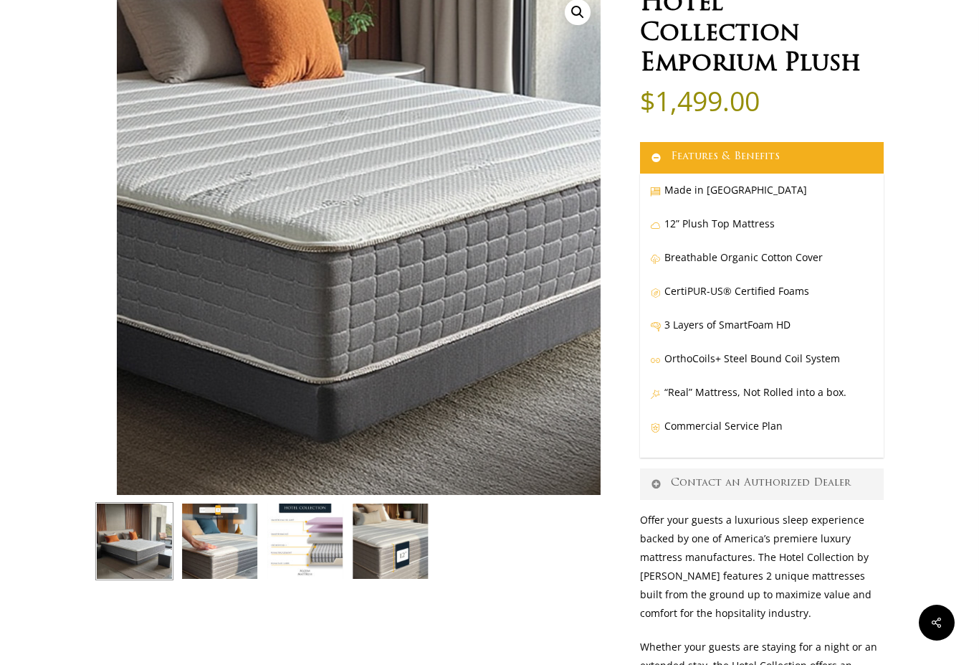
scroll to position [183, 0]
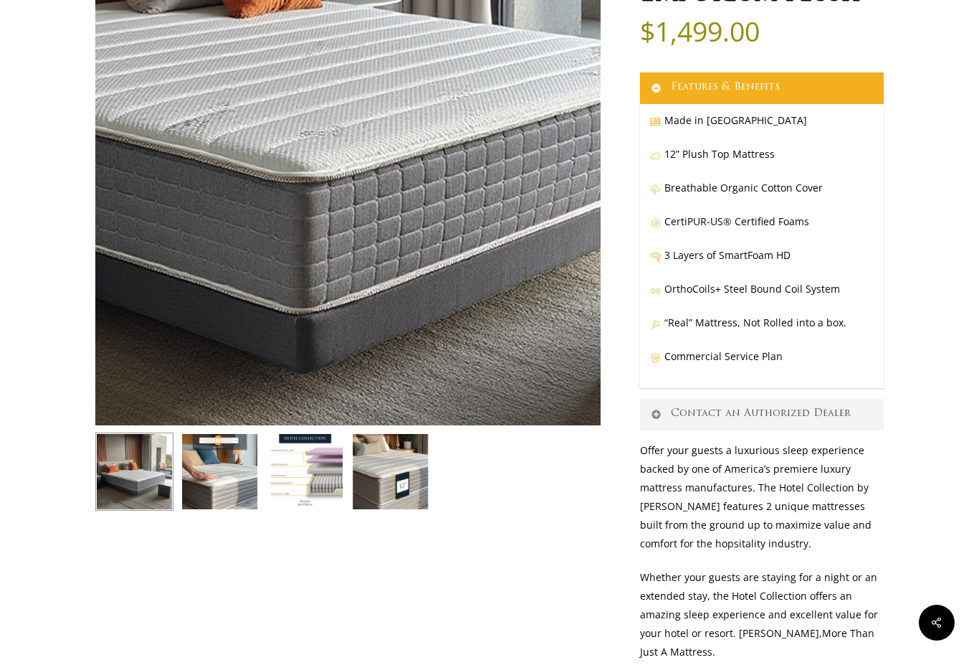
click at [333, 490] on img at bounding box center [305, 471] width 78 height 78
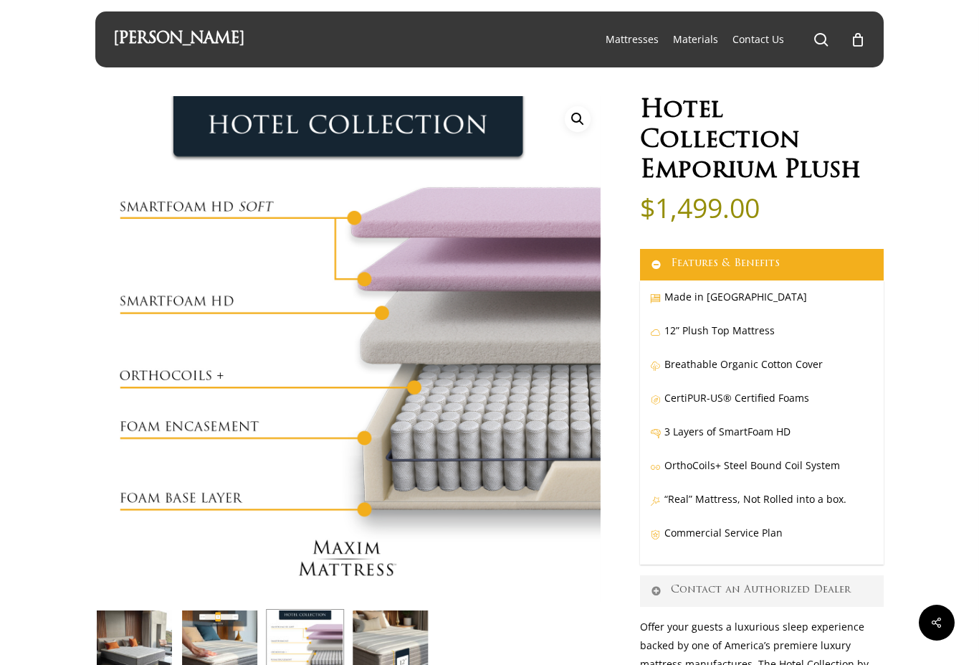
scroll to position [0, 0]
